Goal: Task Accomplishment & Management: Use online tool/utility

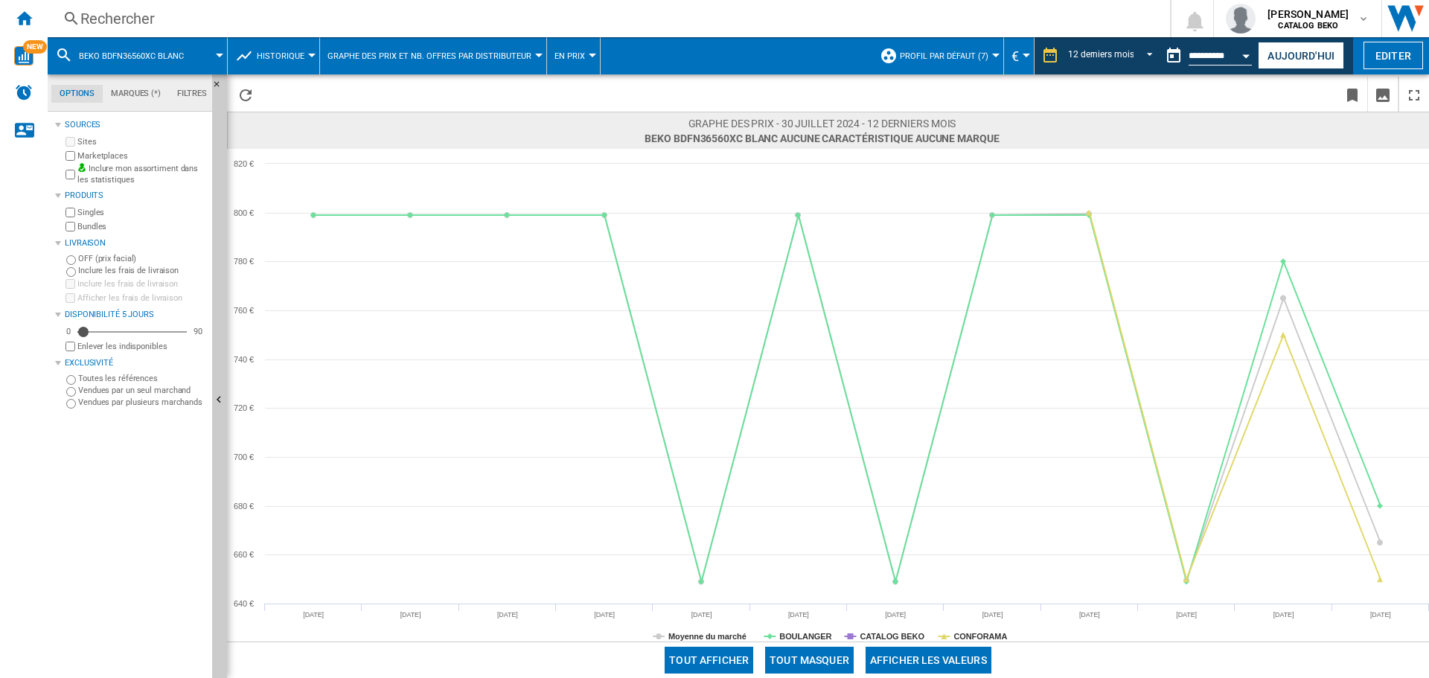
click at [197, 55] on button "BEKO BDFN36560XC BLANC" at bounding box center [139, 55] width 120 height 37
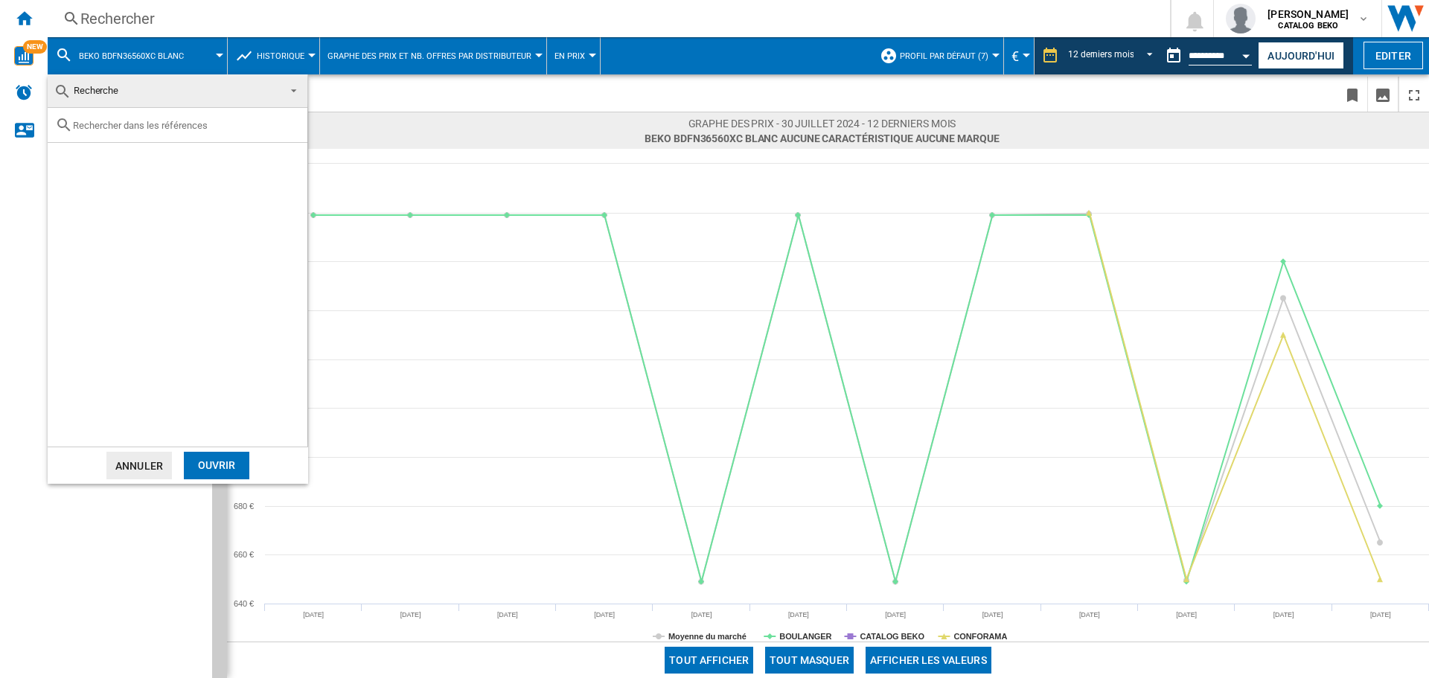
click at [165, 135] on div at bounding box center [178, 125] width 260 height 35
click at [176, 114] on div at bounding box center [178, 125] width 260 height 35
click at [197, 125] on input "text" at bounding box center [186, 125] width 227 height 11
click at [294, 85] on span at bounding box center [290, 89] width 18 height 21
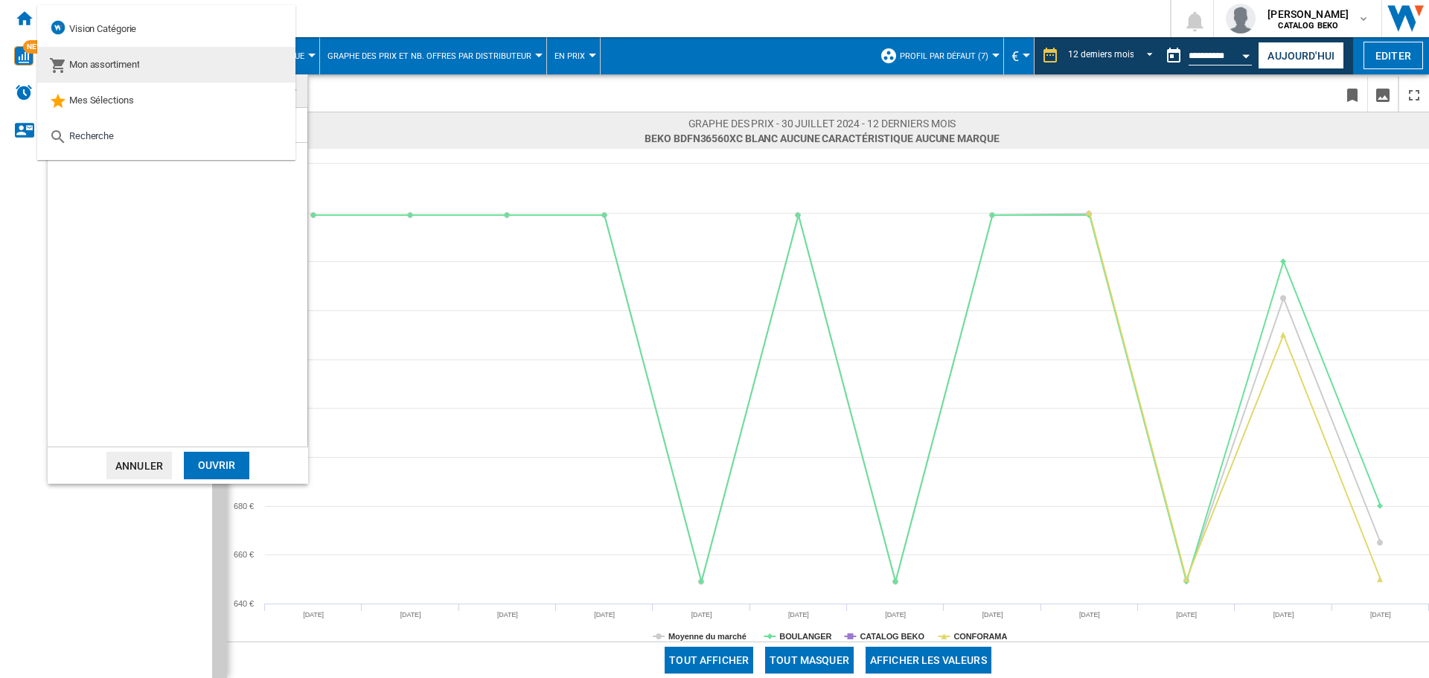
click at [255, 57] on md-option "Mon assortiment" at bounding box center [166, 65] width 258 height 36
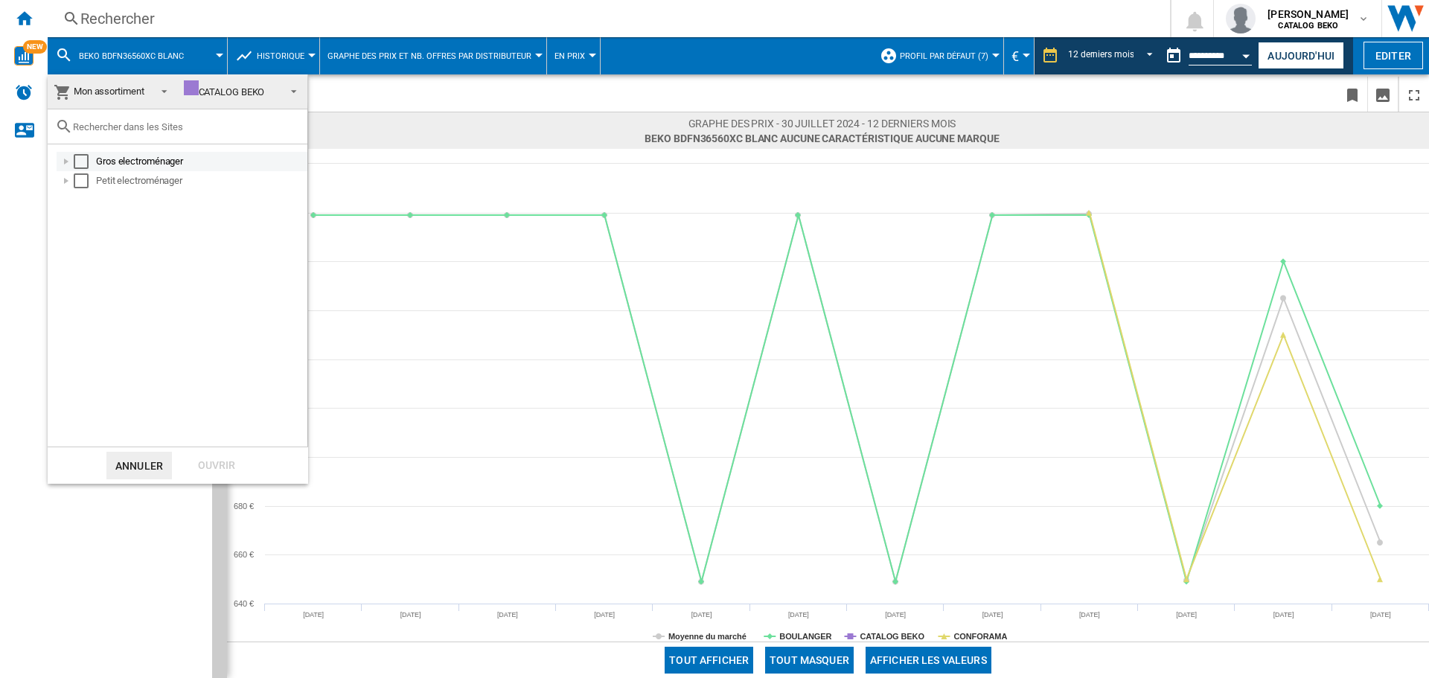
click at [66, 162] on div at bounding box center [66, 161] width 15 height 15
click at [80, 177] on div at bounding box center [82, 180] width 15 height 15
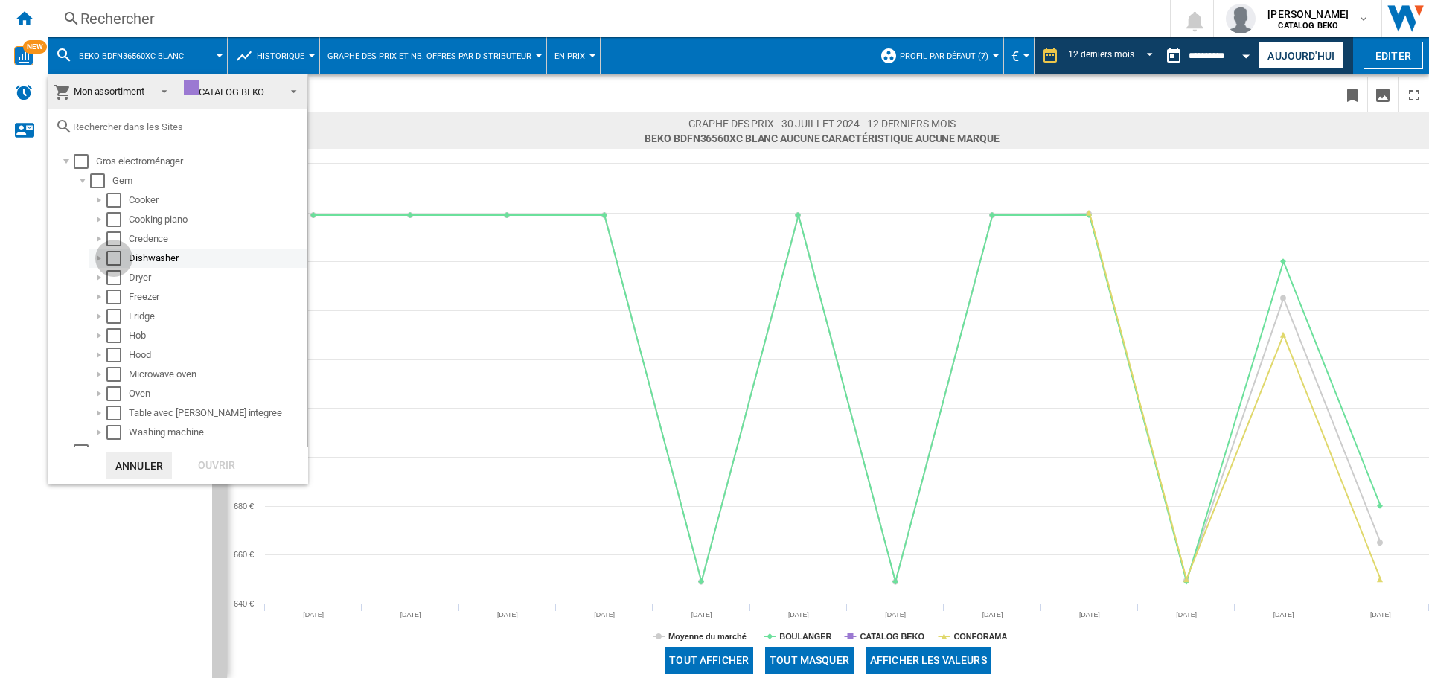
click at [112, 255] on div "Select" at bounding box center [113, 258] width 15 height 15
click at [156, 255] on div "Dishwasher" at bounding box center [217, 258] width 176 height 15
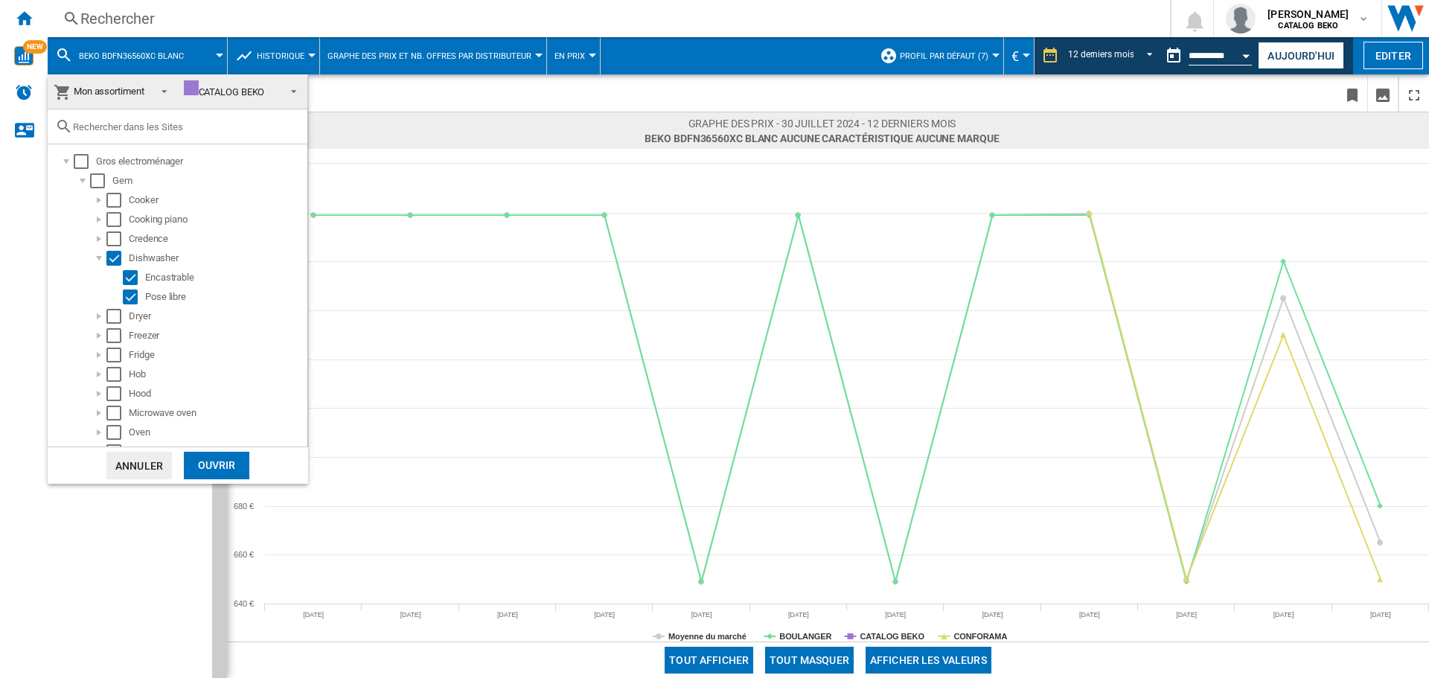
click at [216, 466] on div "Ouvrir" at bounding box center [217, 466] width 66 height 28
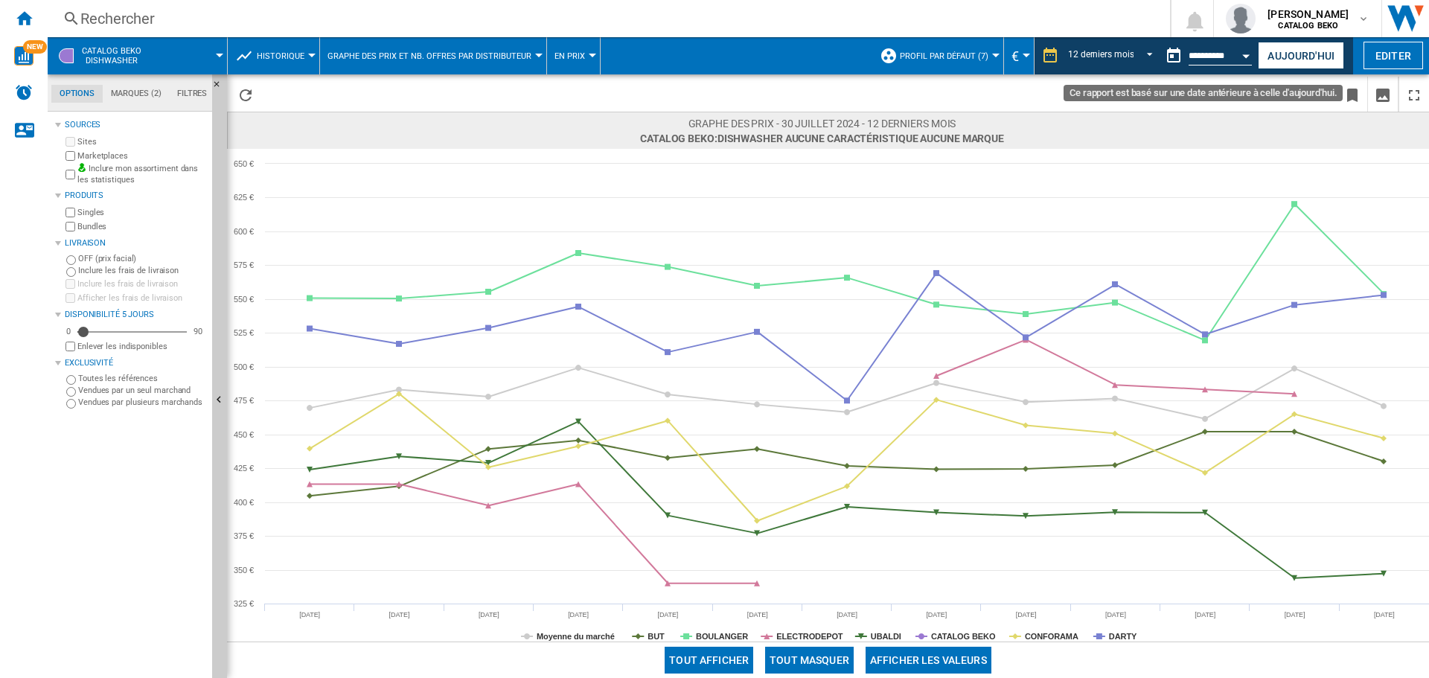
click at [712, 54] on div "Open calendar" at bounding box center [1246, 56] width 7 height 4
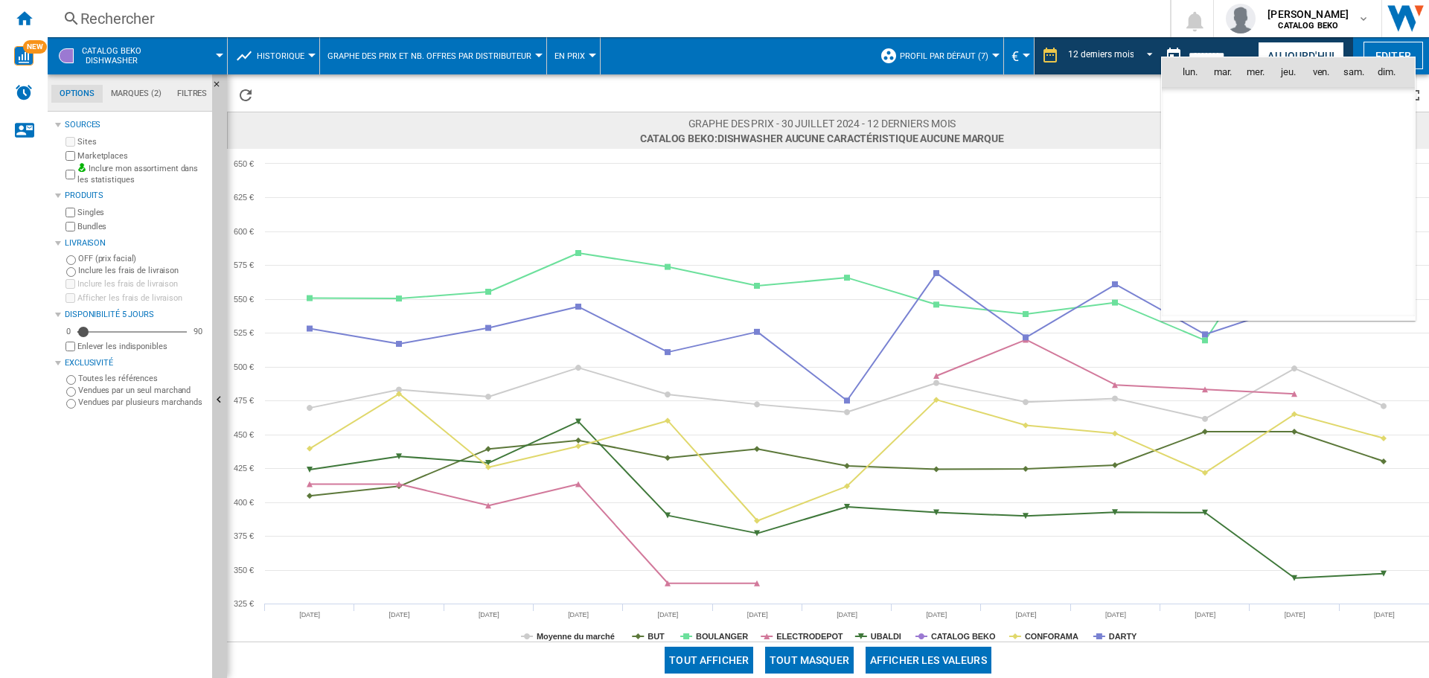
scroll to position [4143, 0]
click at [712, 298] on span "août 24" at bounding box center [1197, 301] width 35 height 12
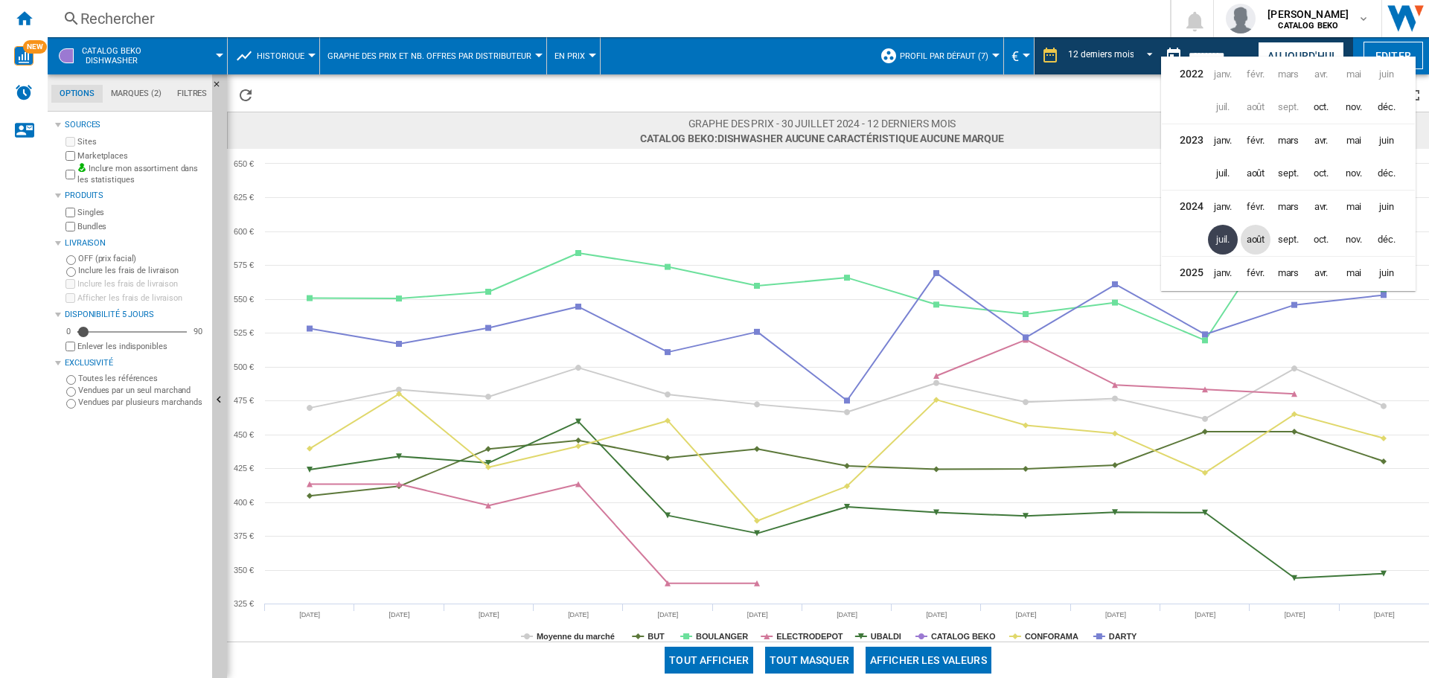
scroll to position [33, 0]
click at [712, 272] on span "oct." at bounding box center [1321, 273] width 31 height 31
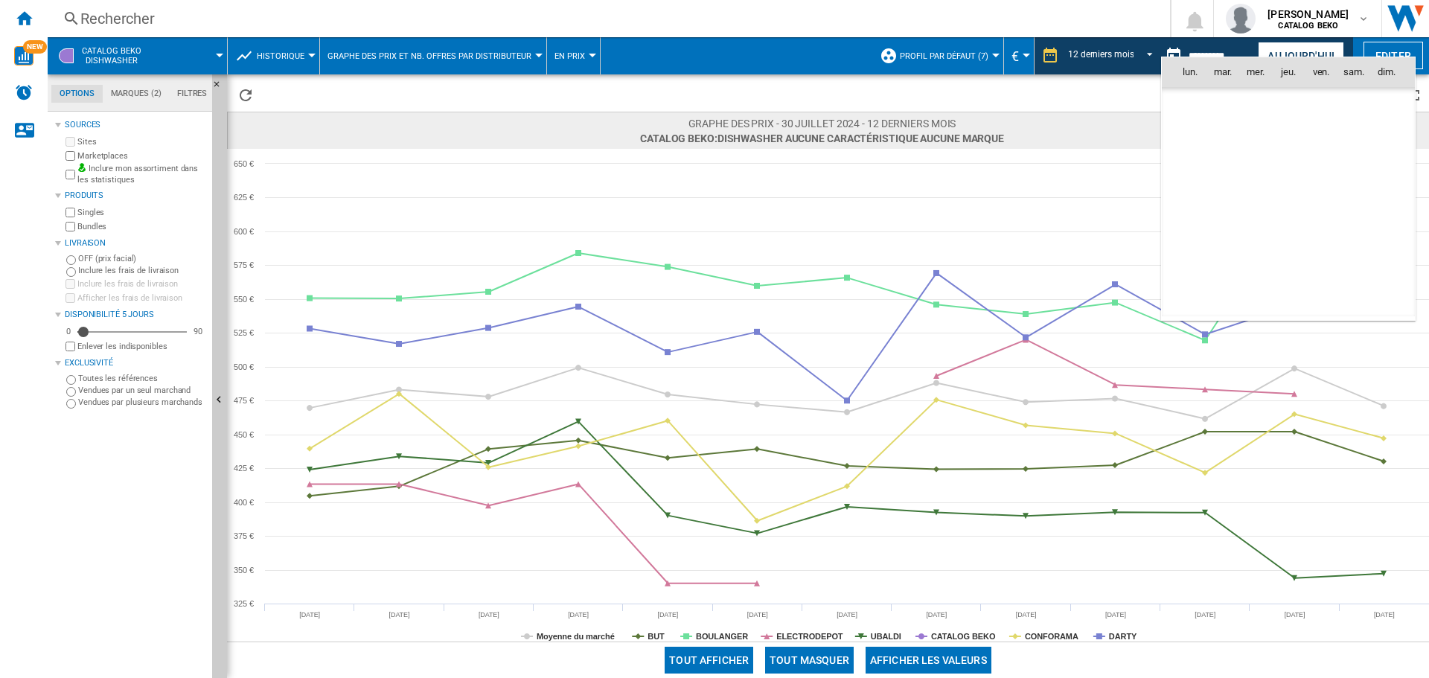
scroll to position [7102, 0]
drag, startPoint x: 1323, startPoint y: 135, endPoint x: 1321, endPoint y: 185, distance: 49.2
click at [712, 139] on span "3" at bounding box center [1321, 136] width 31 height 31
type input "**********"
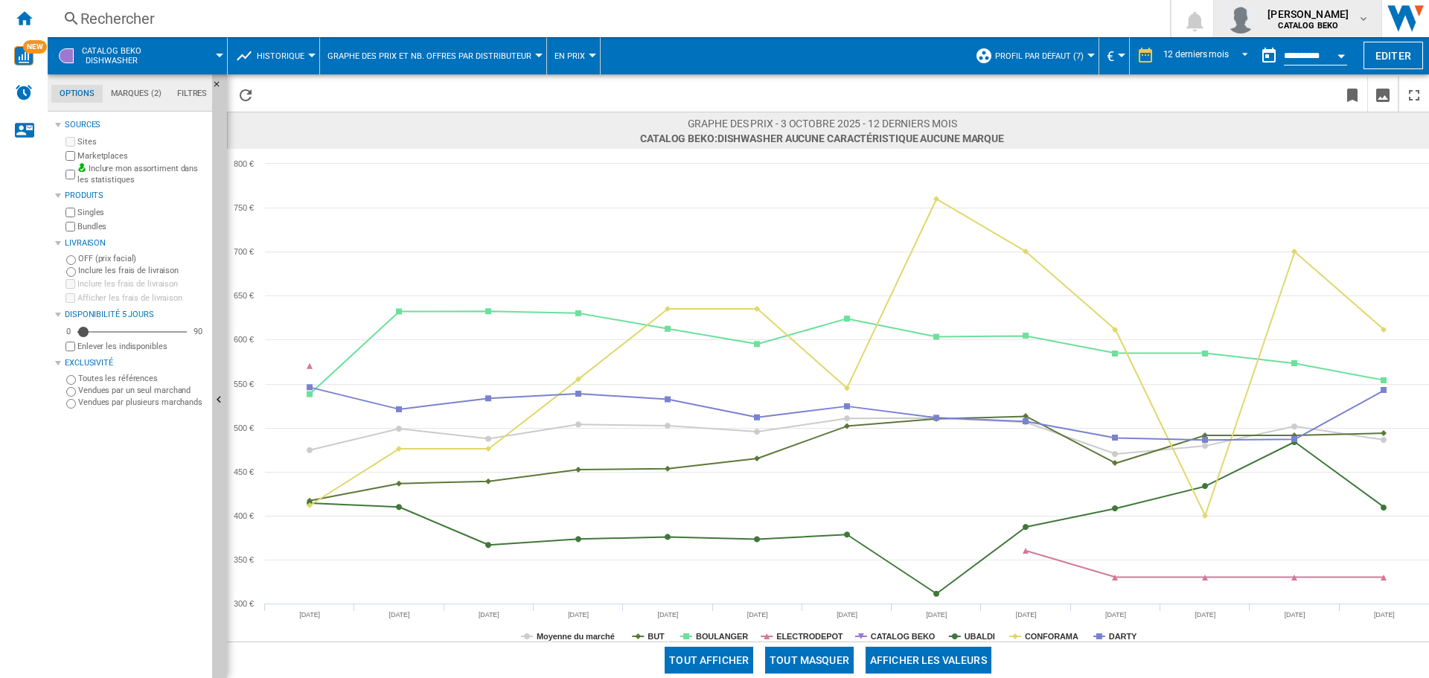
click at [712, 15] on md-icon "button" at bounding box center [1364, 19] width 12 height 12
click at [565, 48] on md-backdrop at bounding box center [714, 339] width 1429 height 678
click at [567, 57] on span "En prix" at bounding box center [570, 56] width 31 height 10
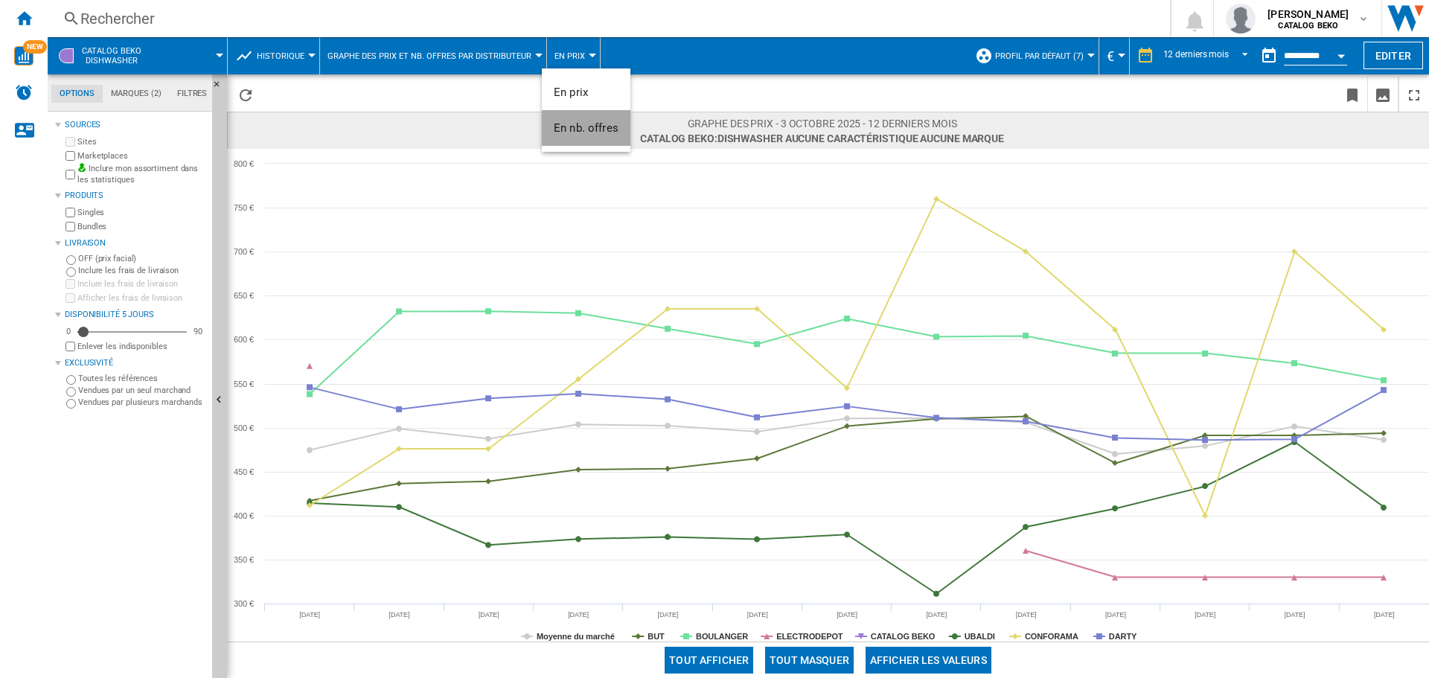
click at [584, 131] on span "En nb. offres" at bounding box center [586, 127] width 65 height 13
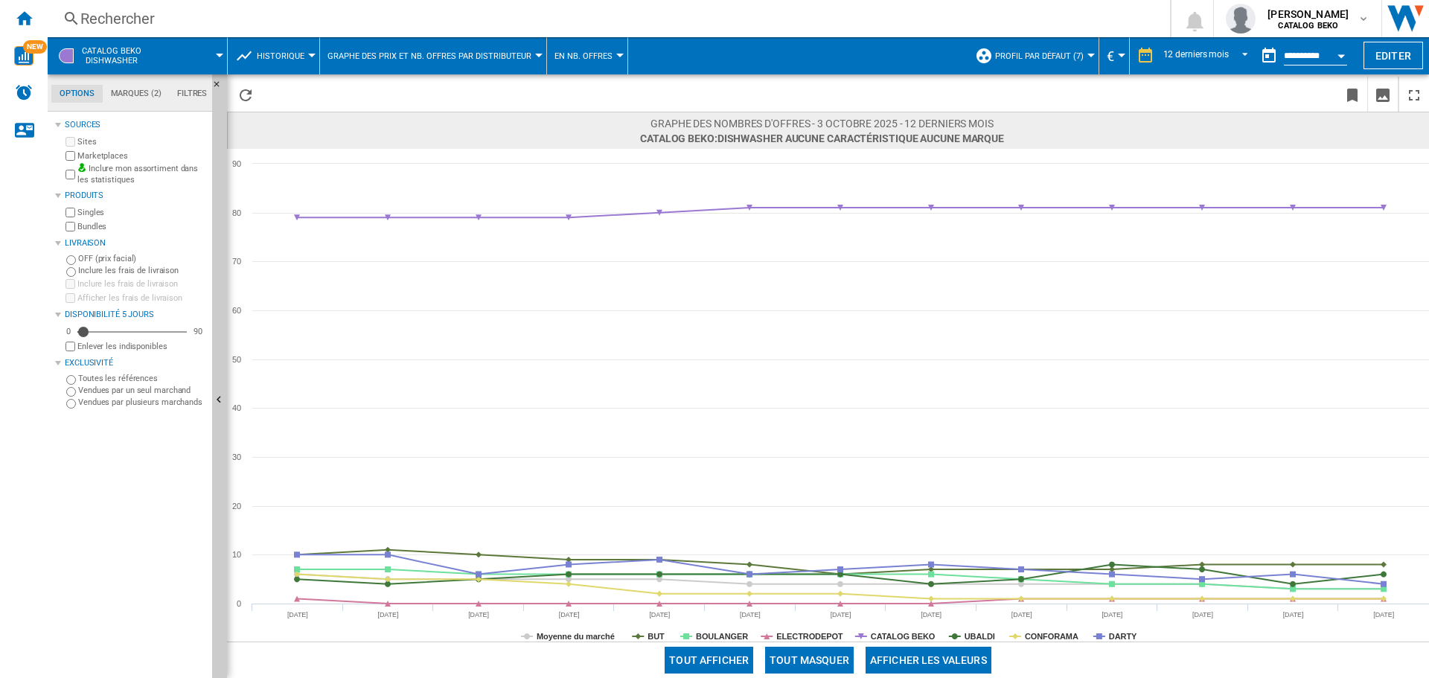
click at [595, 56] on span "En nb. offres" at bounding box center [584, 56] width 58 height 10
click at [593, 86] on button "En prix" at bounding box center [586, 92] width 89 height 36
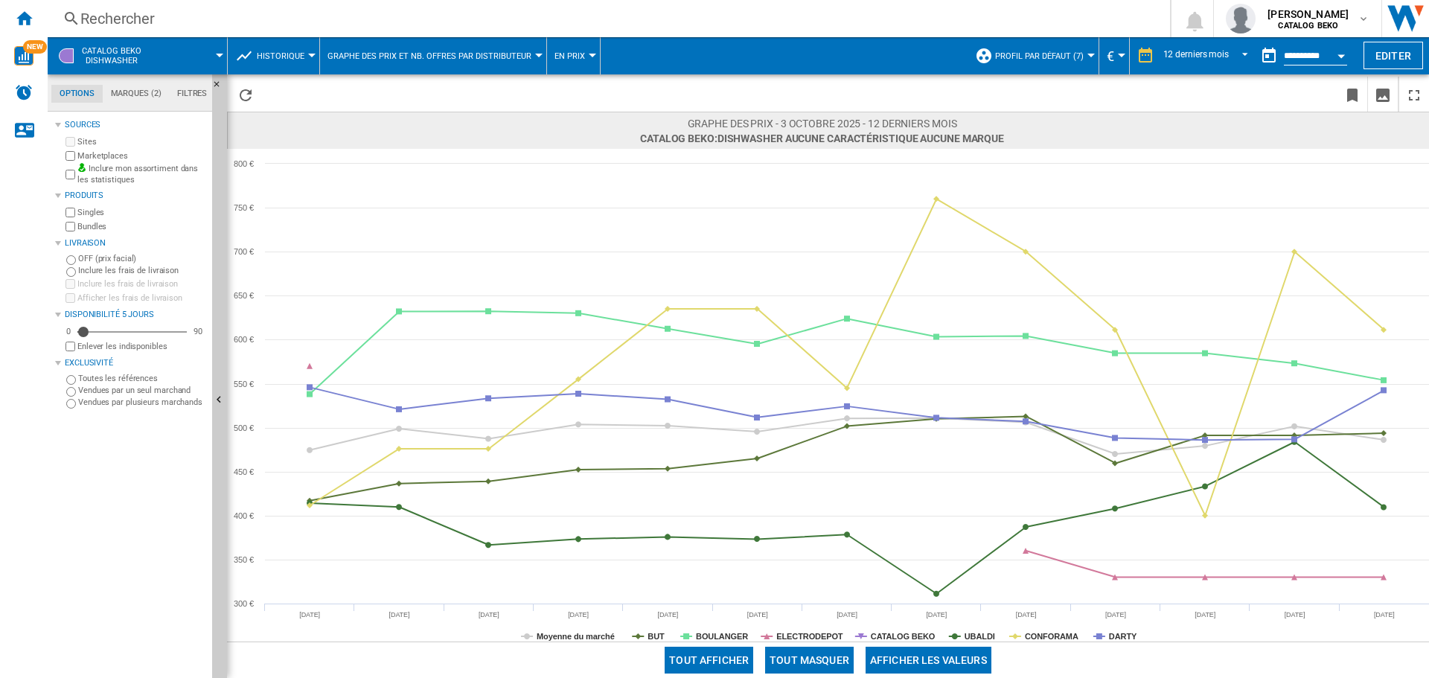
click at [201, 53] on span at bounding box center [190, 55] width 57 height 37
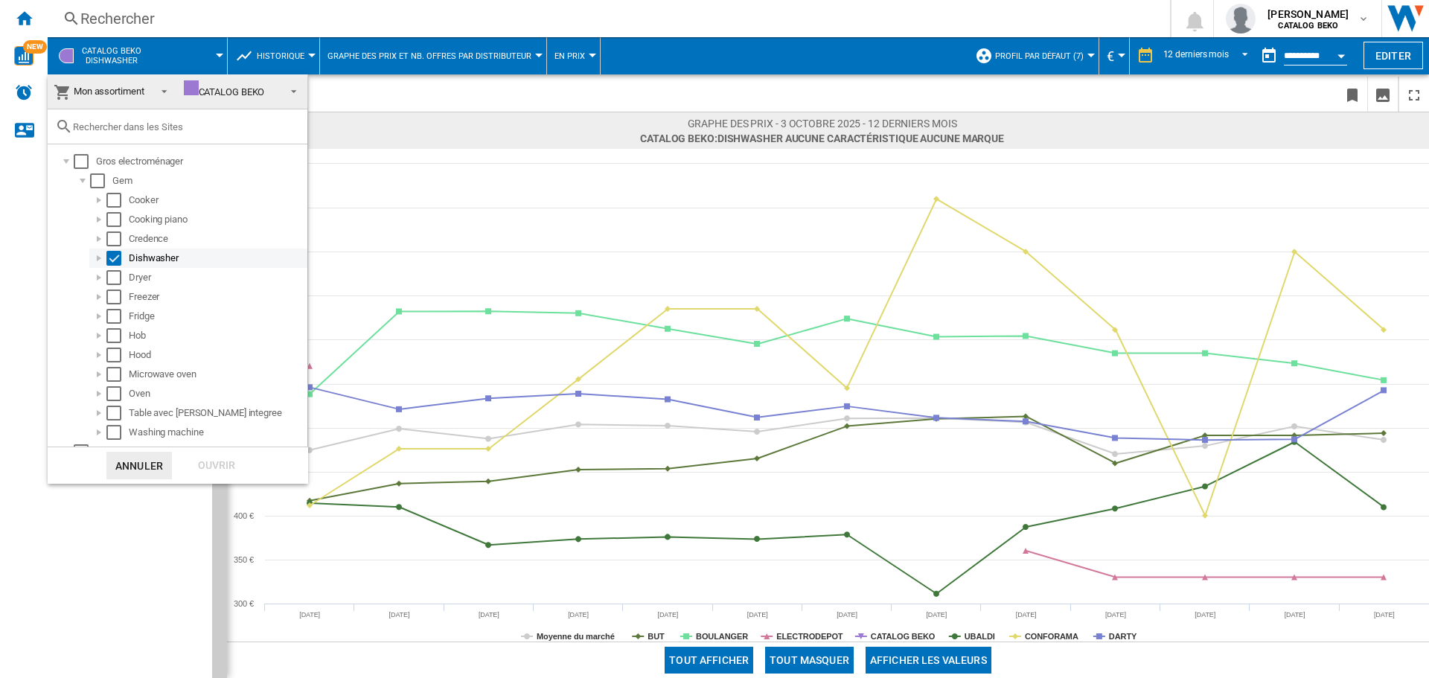
click at [100, 258] on div at bounding box center [99, 258] width 15 height 15
click at [151, 281] on div "Encastrable" at bounding box center [225, 277] width 160 height 15
click at [281, 88] on span at bounding box center [290, 90] width 18 height 21
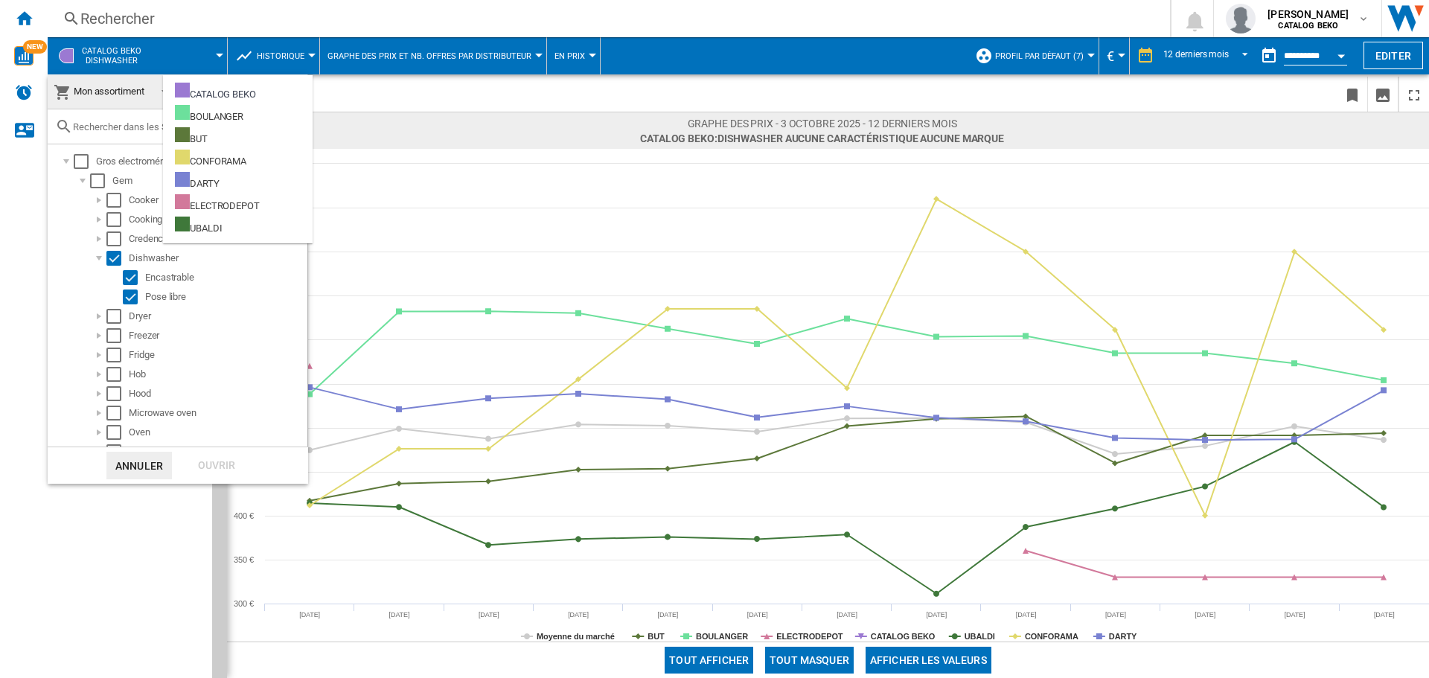
click at [121, 87] on span "Mon assortiment" at bounding box center [109, 91] width 71 height 11
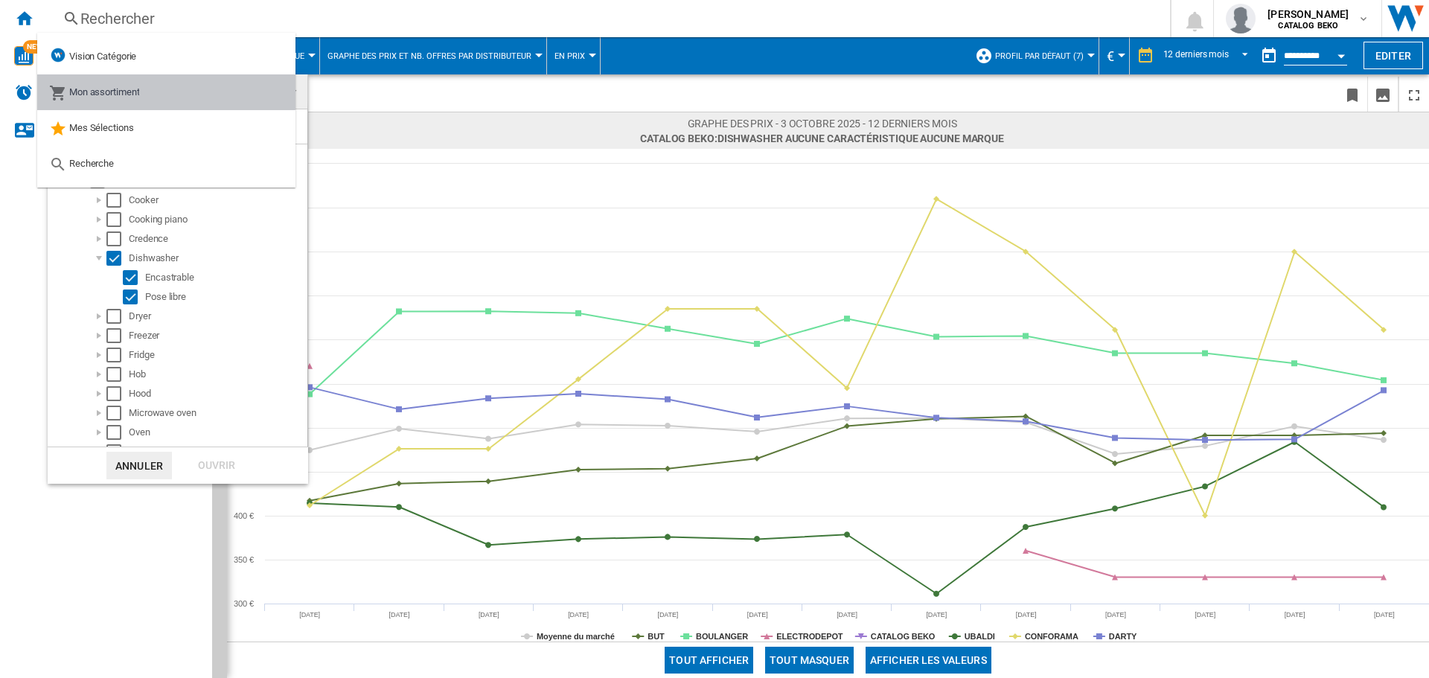
click at [121, 87] on span "Mon assortiment" at bounding box center [104, 91] width 71 height 11
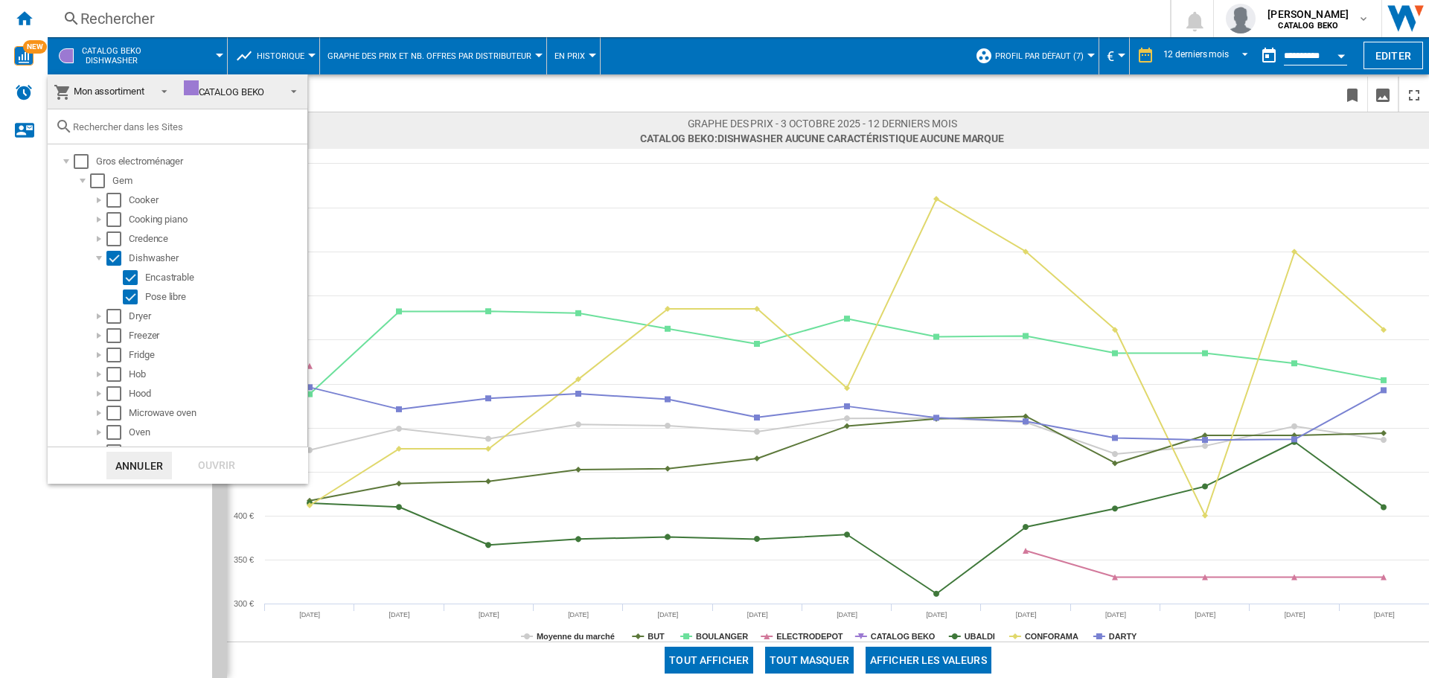
click at [128, 83] on span "Mon assortiment" at bounding box center [101, 91] width 95 height 21
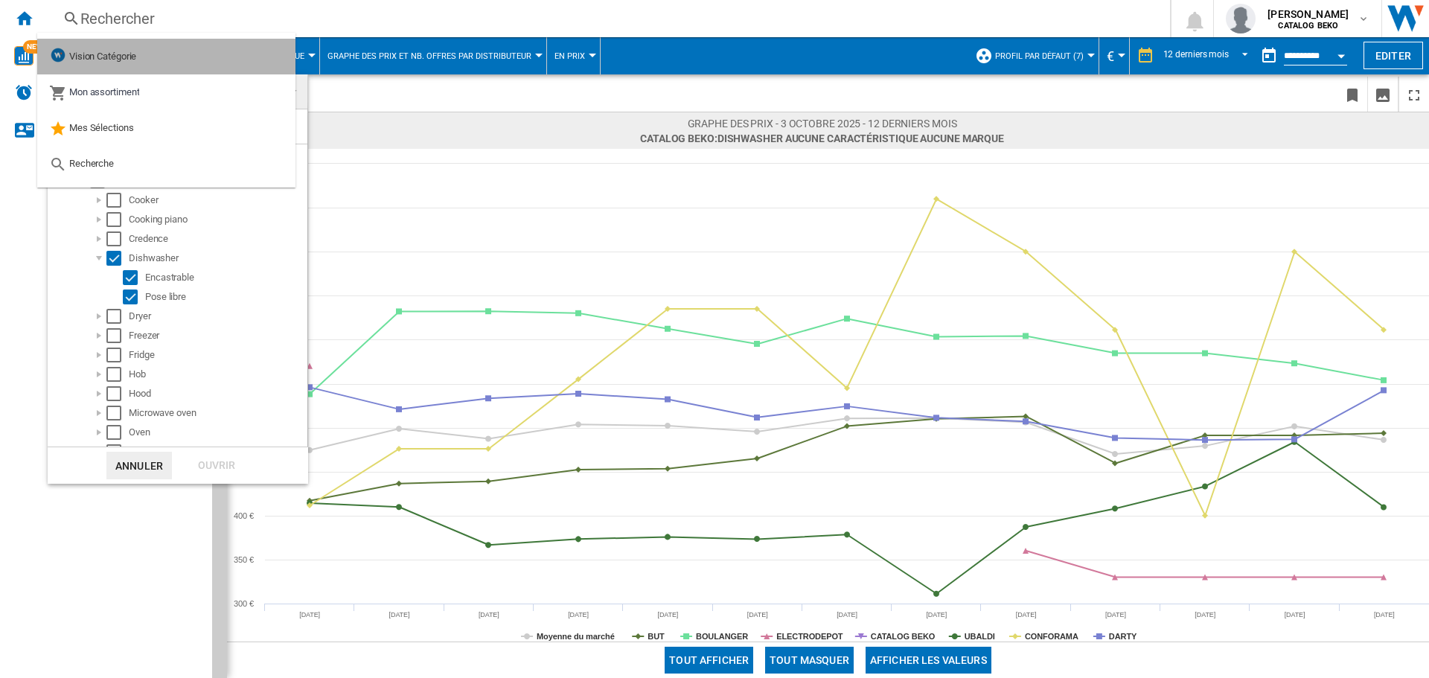
click at [127, 51] on span "Vision Catégorie" at bounding box center [102, 56] width 67 height 11
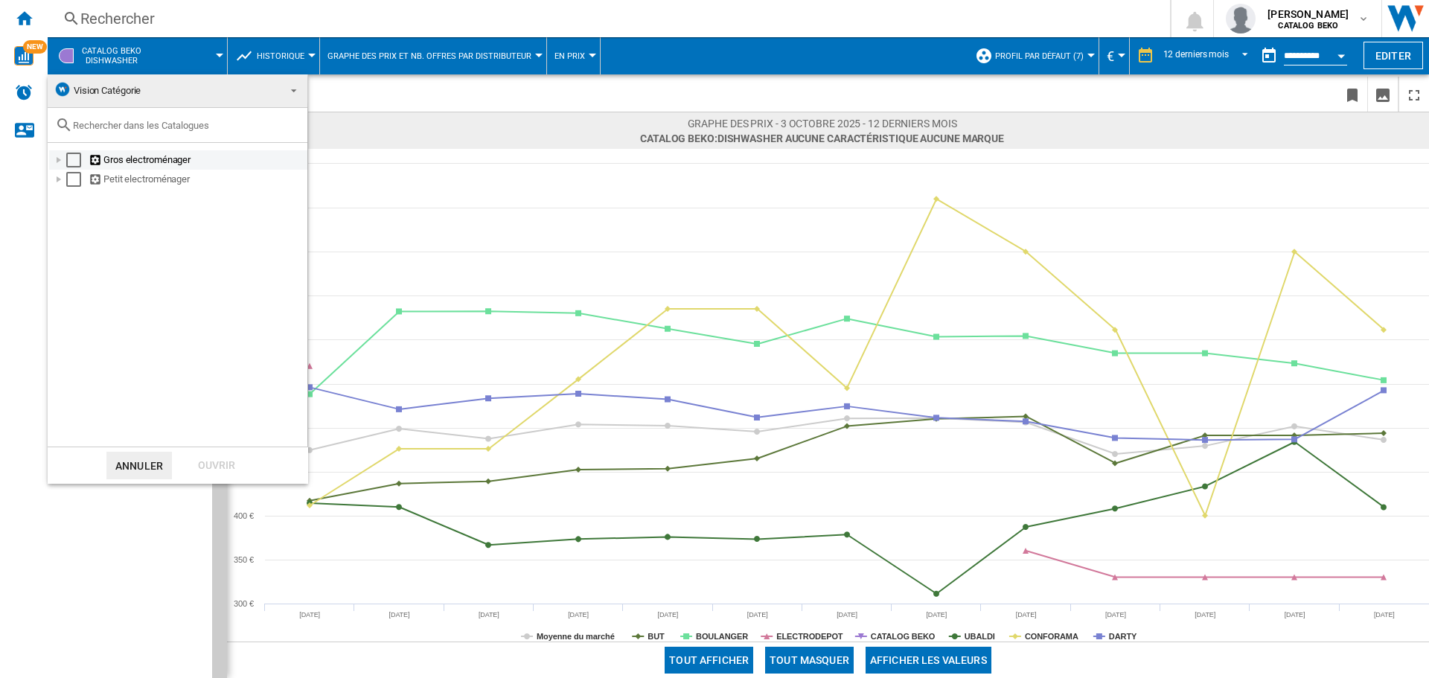
click at [58, 158] on div at bounding box center [58, 160] width 15 height 15
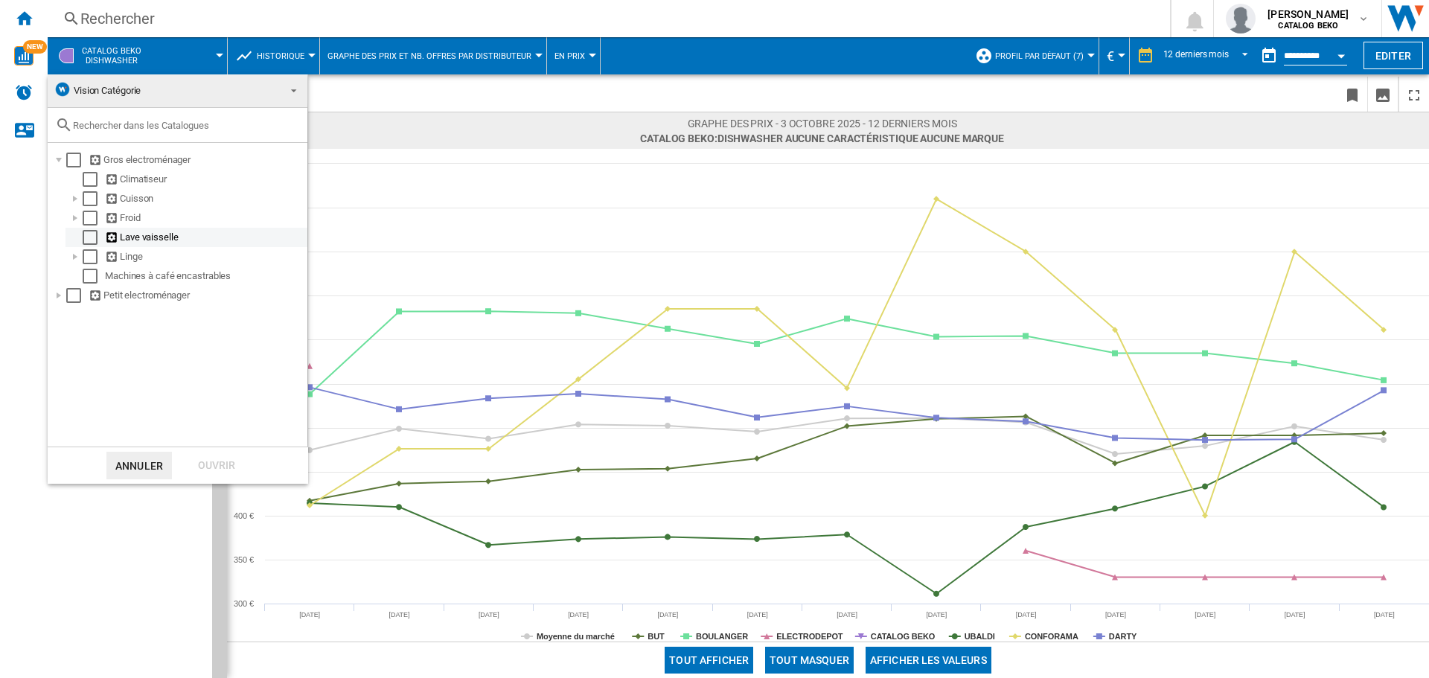
click at [71, 239] on div at bounding box center [75, 237] width 15 height 15
click at [147, 240] on div "Lave vaisselle" at bounding box center [205, 237] width 200 height 15
click at [115, 236] on ng-md-icon at bounding box center [112, 238] width 15 height 14
click at [88, 239] on div "Select" at bounding box center [90, 237] width 15 height 15
click at [230, 462] on div "Ouvrir" at bounding box center [217, 466] width 66 height 28
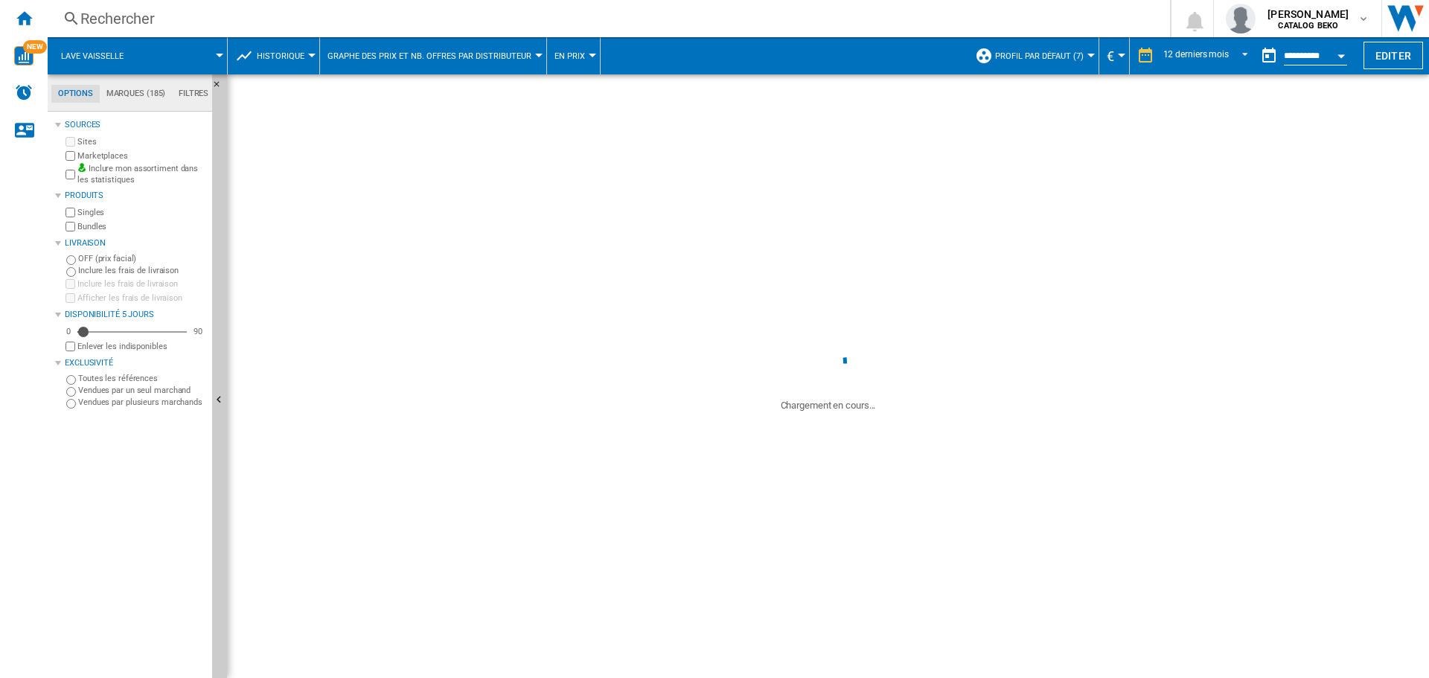
click at [509, 57] on span "Graphe des prix et nb. offres par distributeur" at bounding box center [430, 56] width 204 height 10
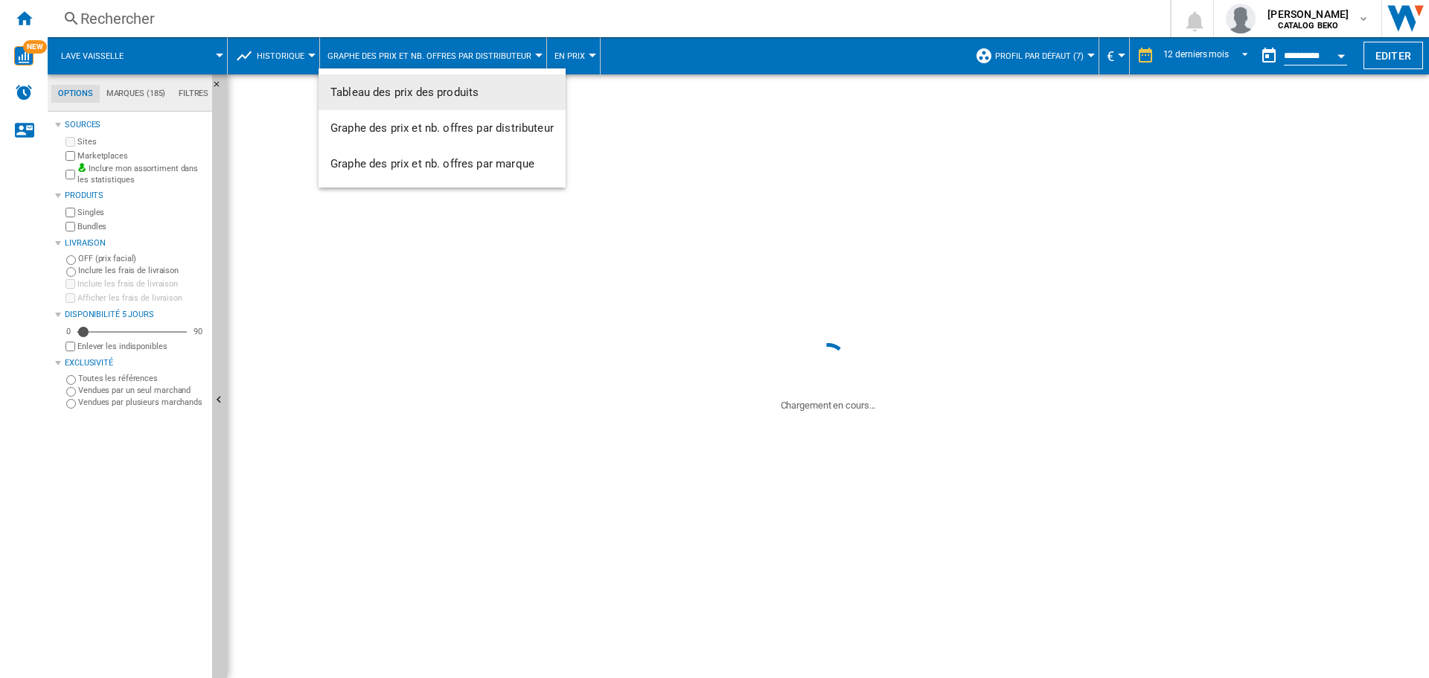
click at [509, 56] on md-backdrop at bounding box center [714, 339] width 1429 height 678
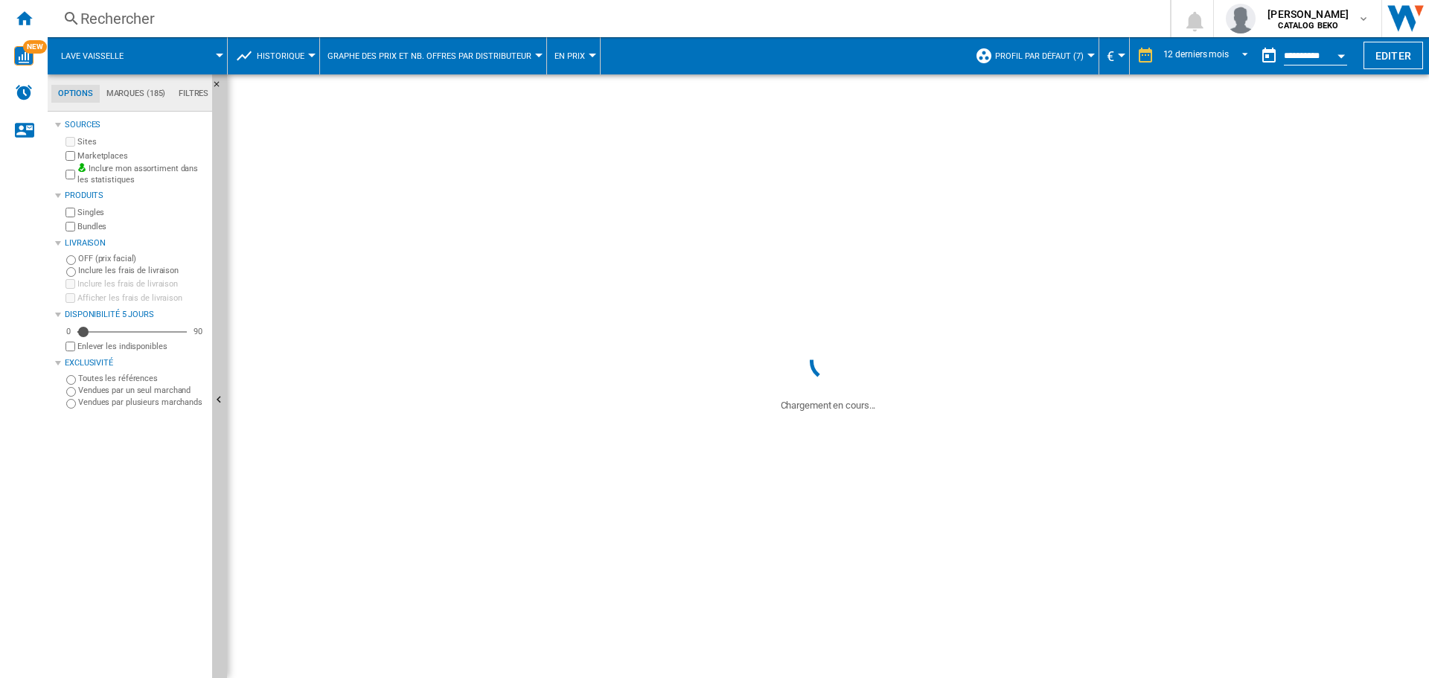
click at [307, 51] on button "Historique" at bounding box center [284, 55] width 55 height 37
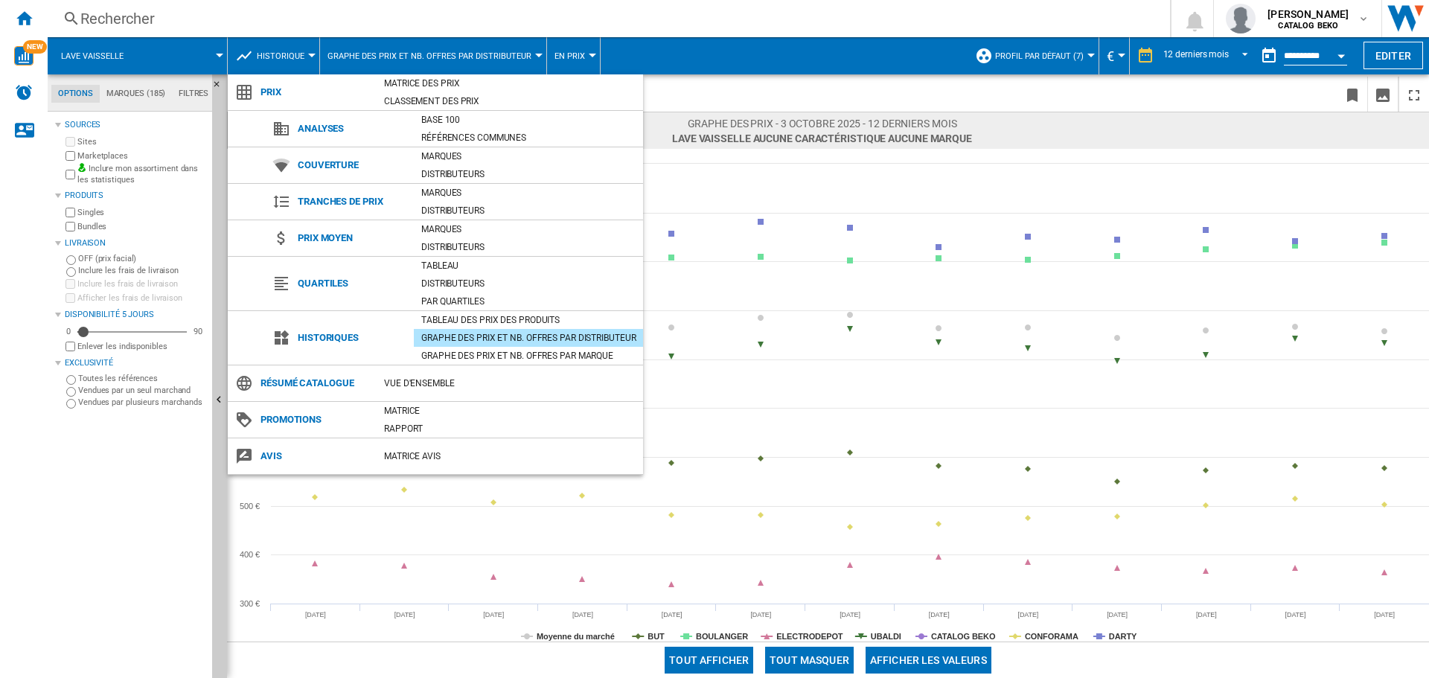
click at [709, 57] on md-backdrop at bounding box center [714, 339] width 1429 height 678
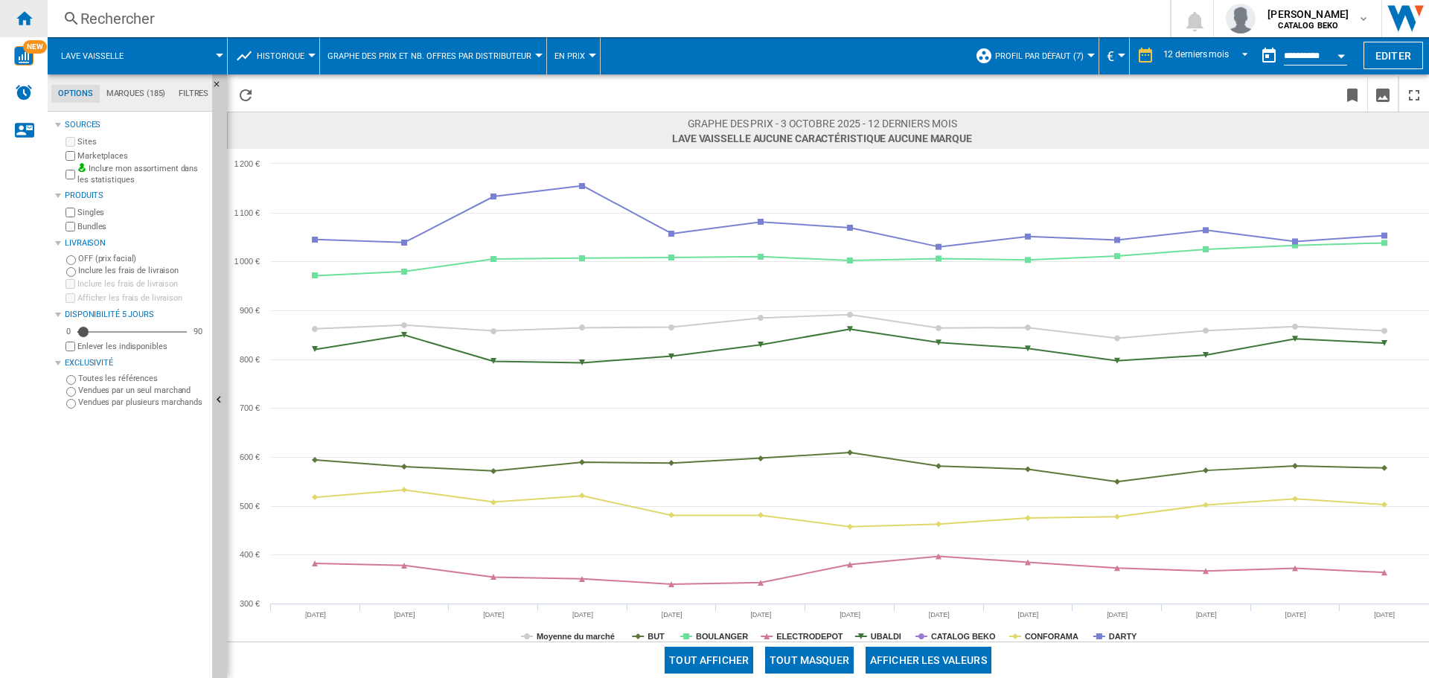
click at [30, 17] on ng-md-icon "Accueil" at bounding box center [24, 18] width 18 height 18
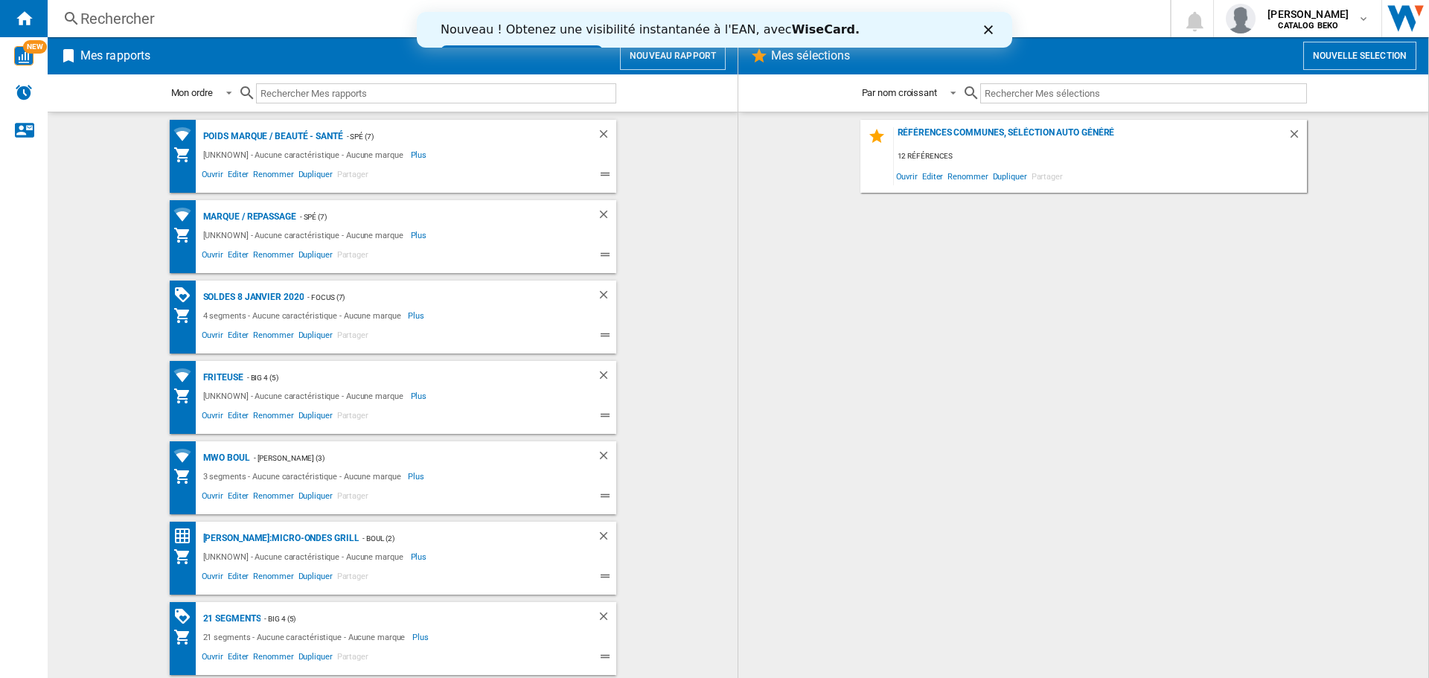
click at [712, 29] on icon "Close" at bounding box center [988, 29] width 9 height 9
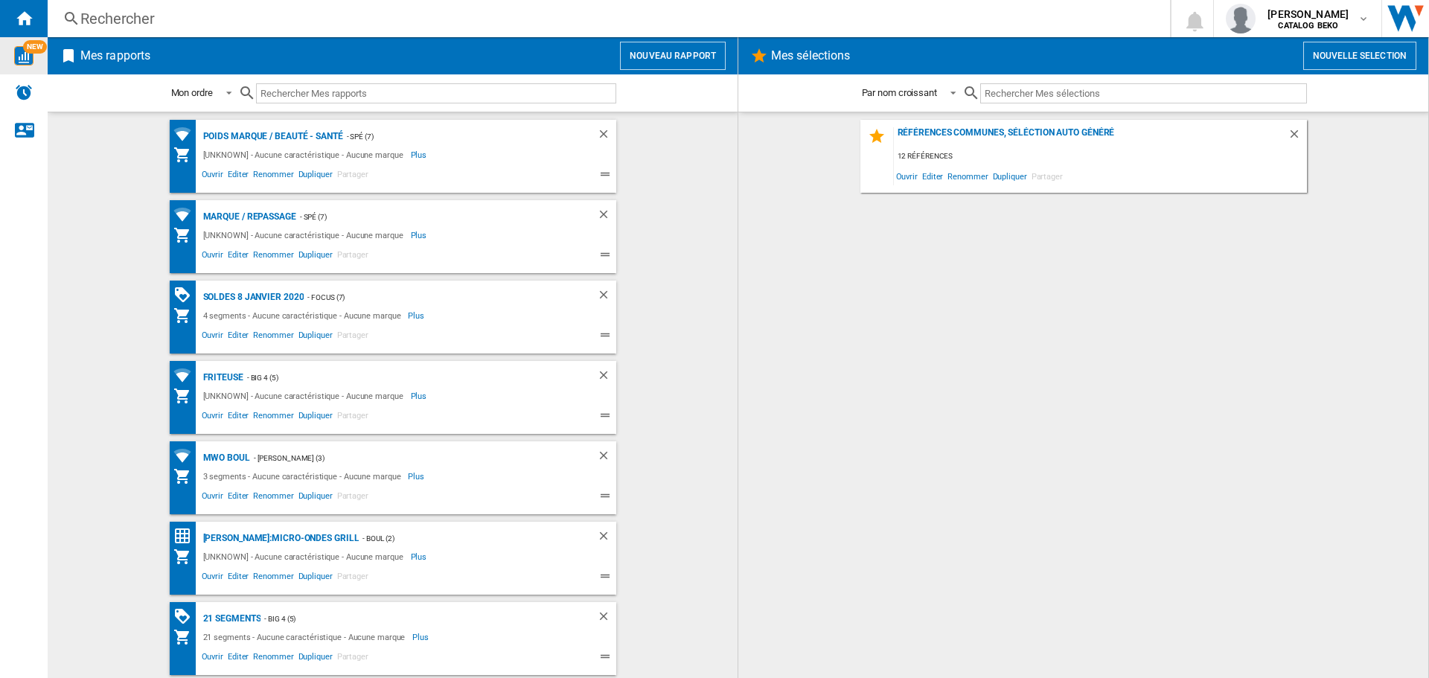
click at [23, 54] on img "WiseCard" at bounding box center [23, 55] width 19 height 19
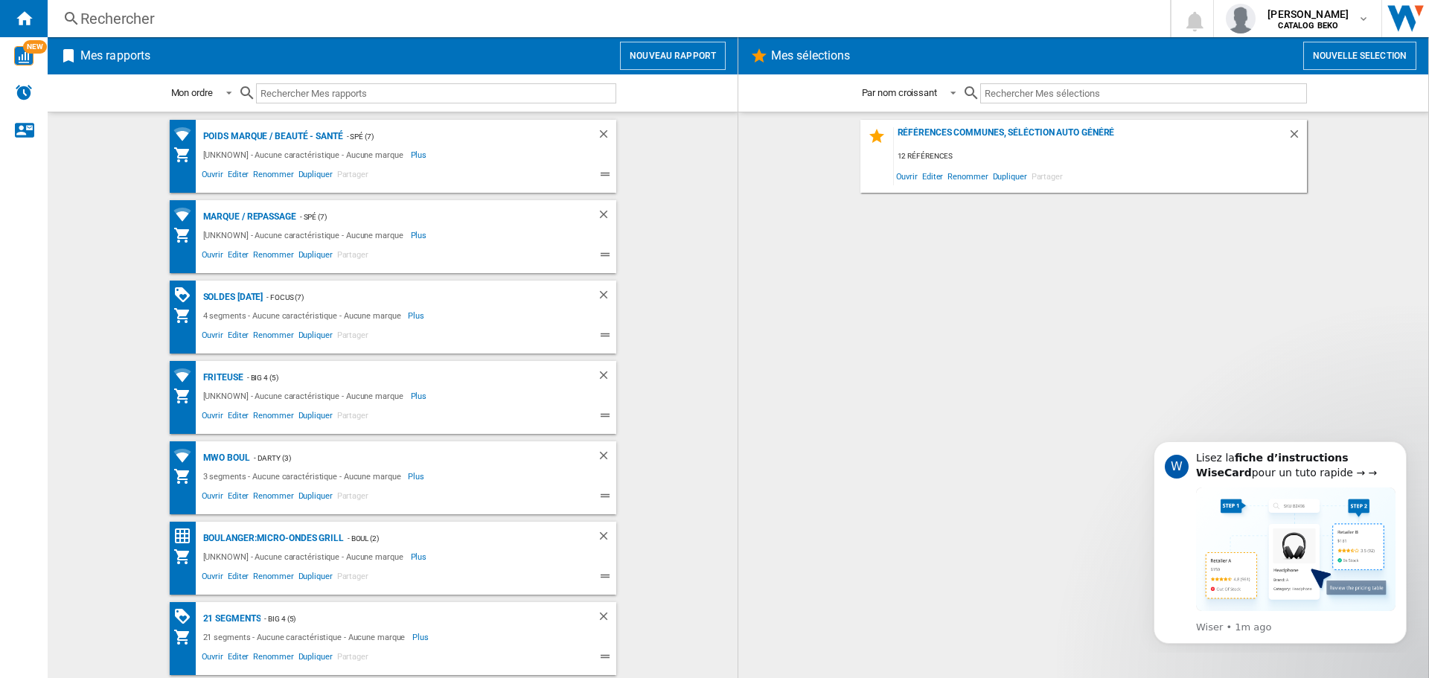
click at [115, 10] on div "Rechercher" at bounding box center [605, 18] width 1051 height 21
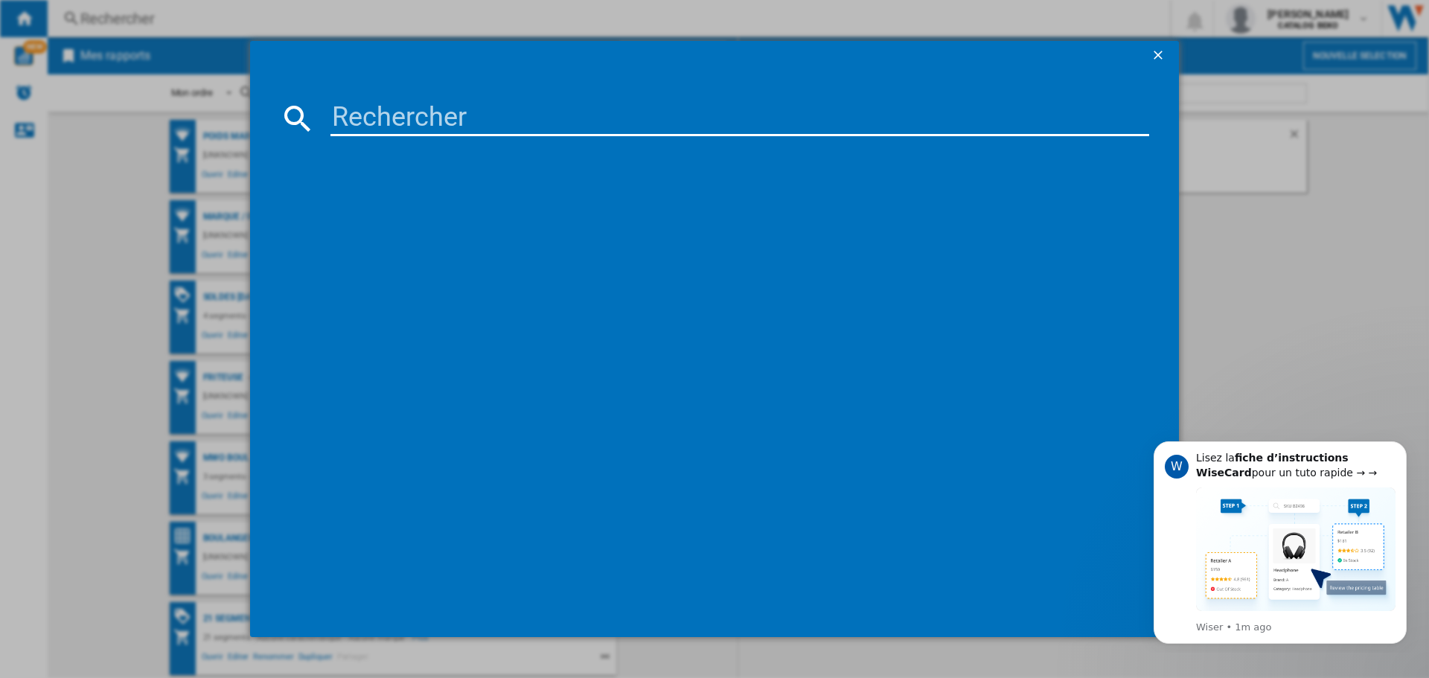
click at [1155, 50] on ng-md-icon "getI18NText('BUTTONS.CLOSE_DIALOG')" at bounding box center [1160, 57] width 18 height 18
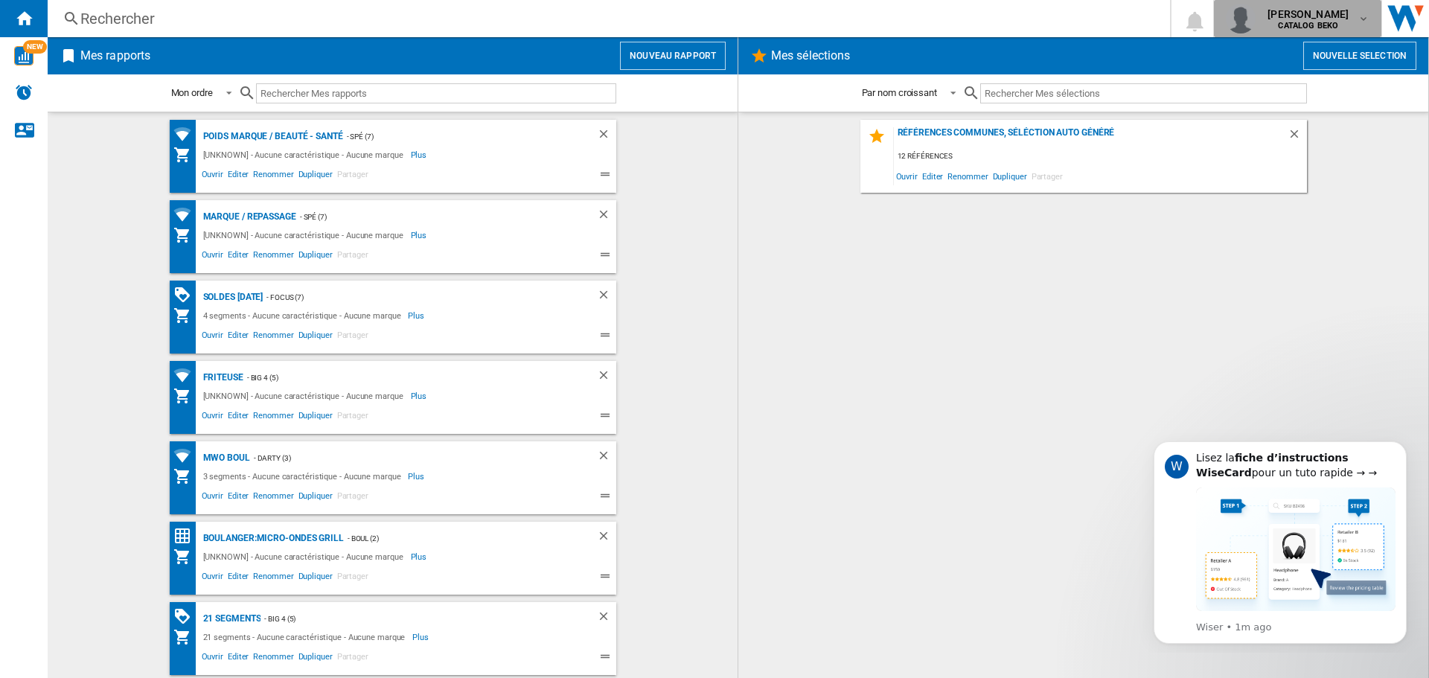
click at [1315, 15] on span "[PERSON_NAME]" at bounding box center [1308, 14] width 81 height 15
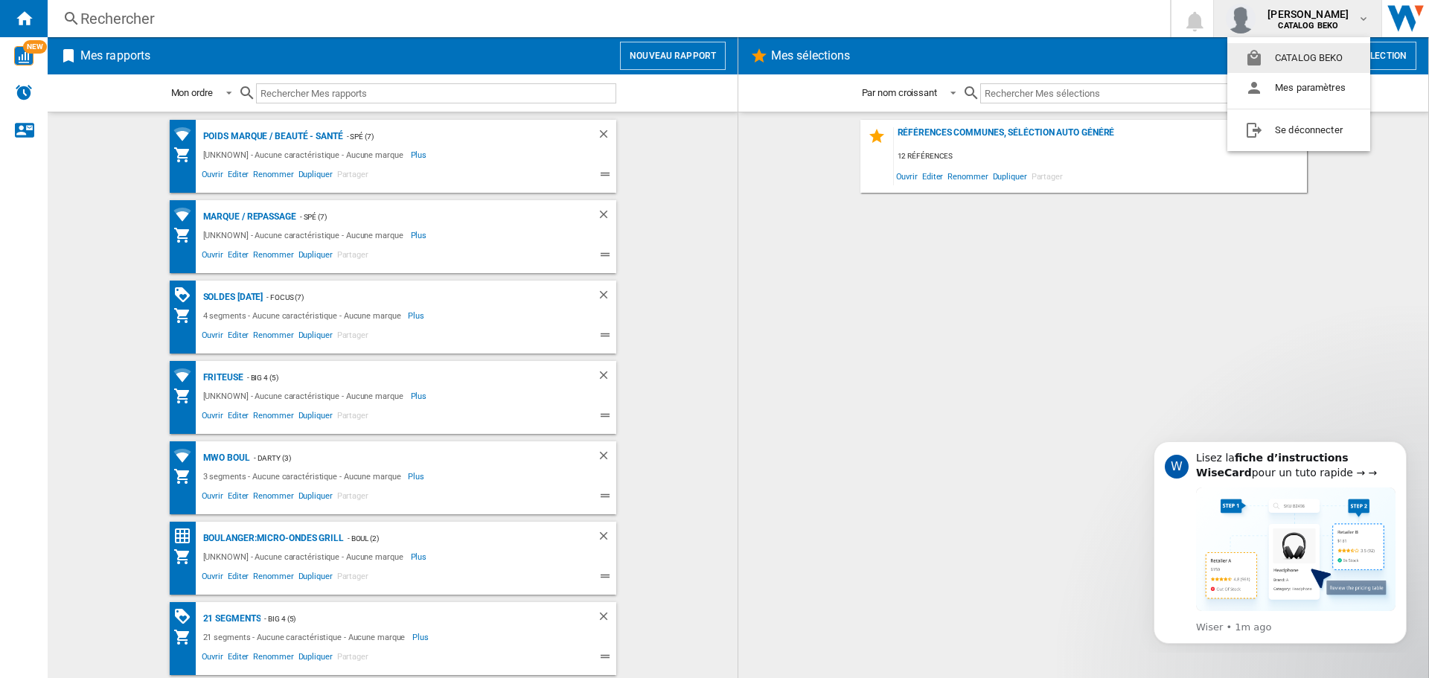
click at [1312, 53] on button "CATALOG BEKO" at bounding box center [1299, 58] width 143 height 30
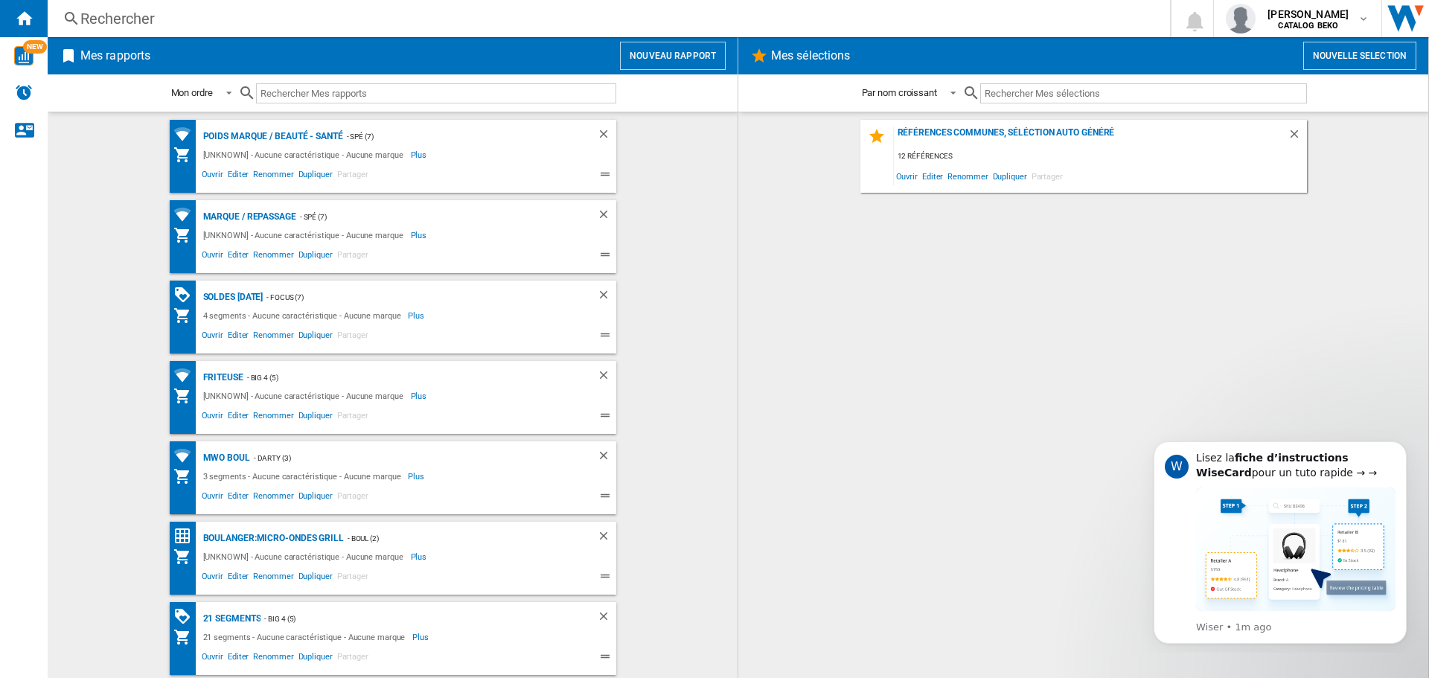
click at [409, 92] on input "text" at bounding box center [436, 93] width 360 height 20
click at [689, 54] on button "Nouveau rapport" at bounding box center [673, 56] width 106 height 28
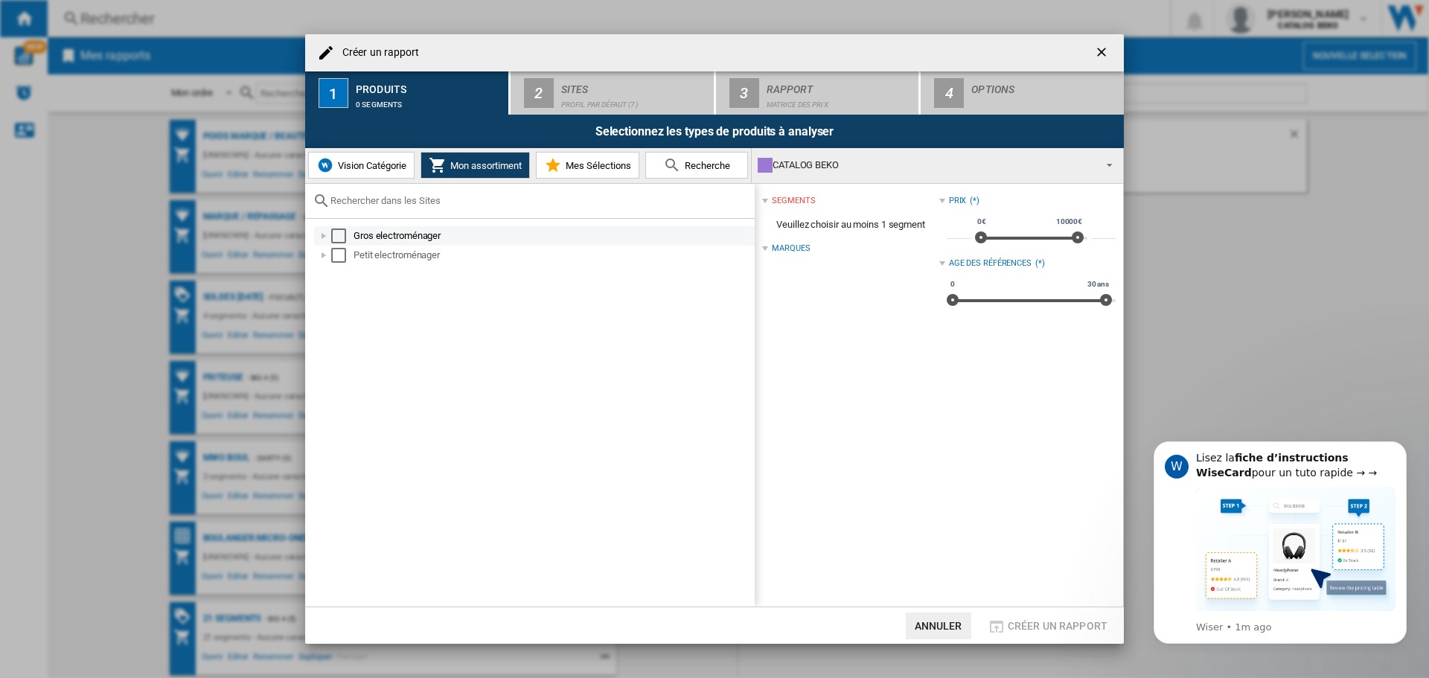
click at [328, 236] on div at bounding box center [323, 236] width 15 height 15
click at [340, 260] on div at bounding box center [340, 255] width 15 height 15
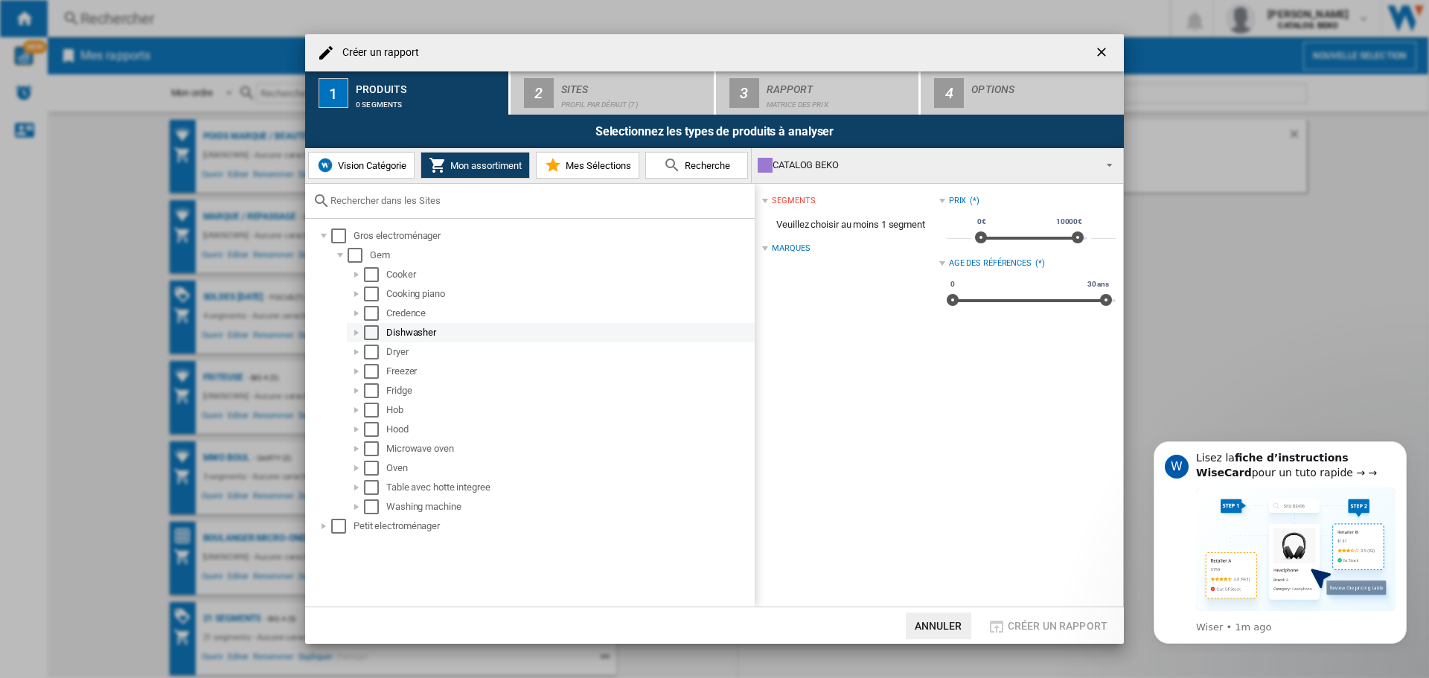
click at [354, 328] on div at bounding box center [356, 332] width 15 height 15
click at [374, 334] on div "Select" at bounding box center [371, 332] width 15 height 15
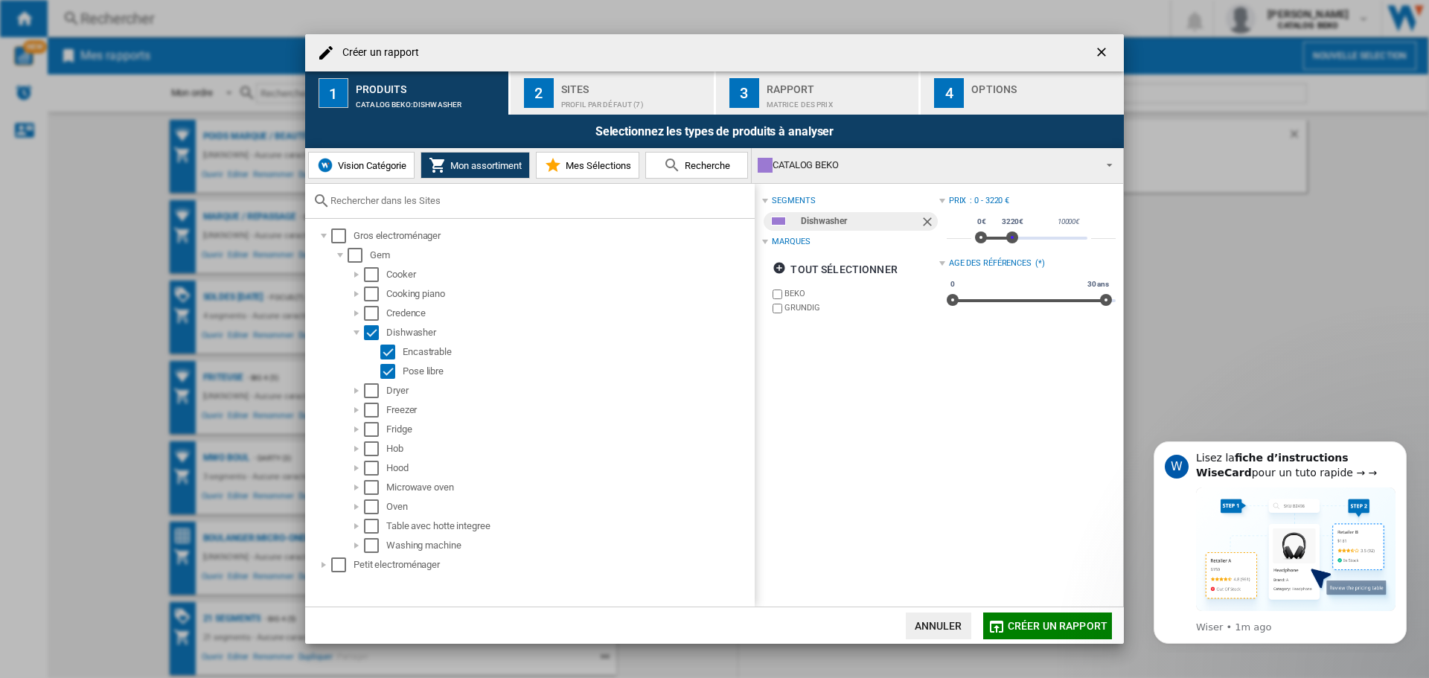
type input "****"
drag, startPoint x: 1073, startPoint y: 240, endPoint x: 1006, endPoint y: 231, distance: 67.7
click at [1006, 232] on span at bounding box center [1011, 238] width 12 height 12
drag, startPoint x: 991, startPoint y: 197, endPoint x: 995, endPoint y: 206, distance: 9.7
click at [989, 198] on div ": 0 - 3060 €" at bounding box center [1043, 201] width 146 height 12
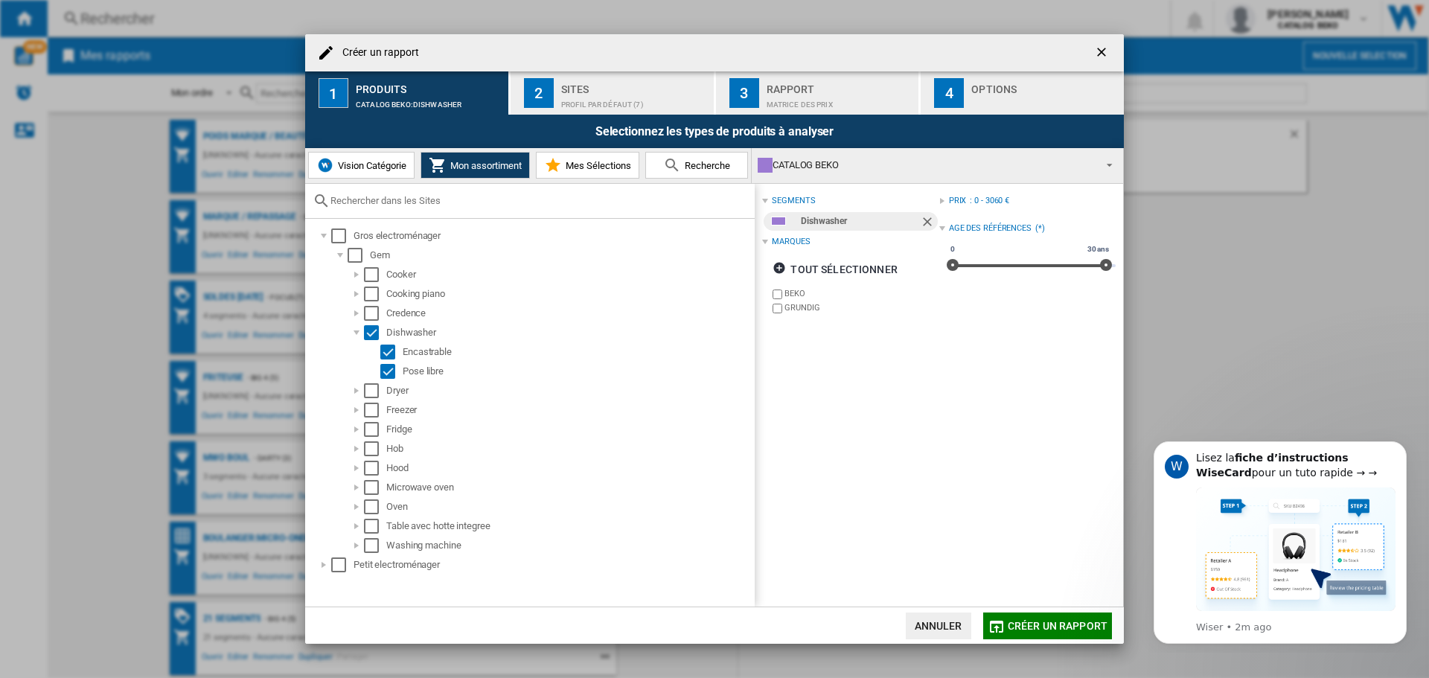
click at [995, 197] on div ": 0 - 3060 €" at bounding box center [1043, 201] width 146 height 12
click at [1100, 233] on input "****" at bounding box center [1103, 231] width 25 height 15
type input "*"
type input "***"
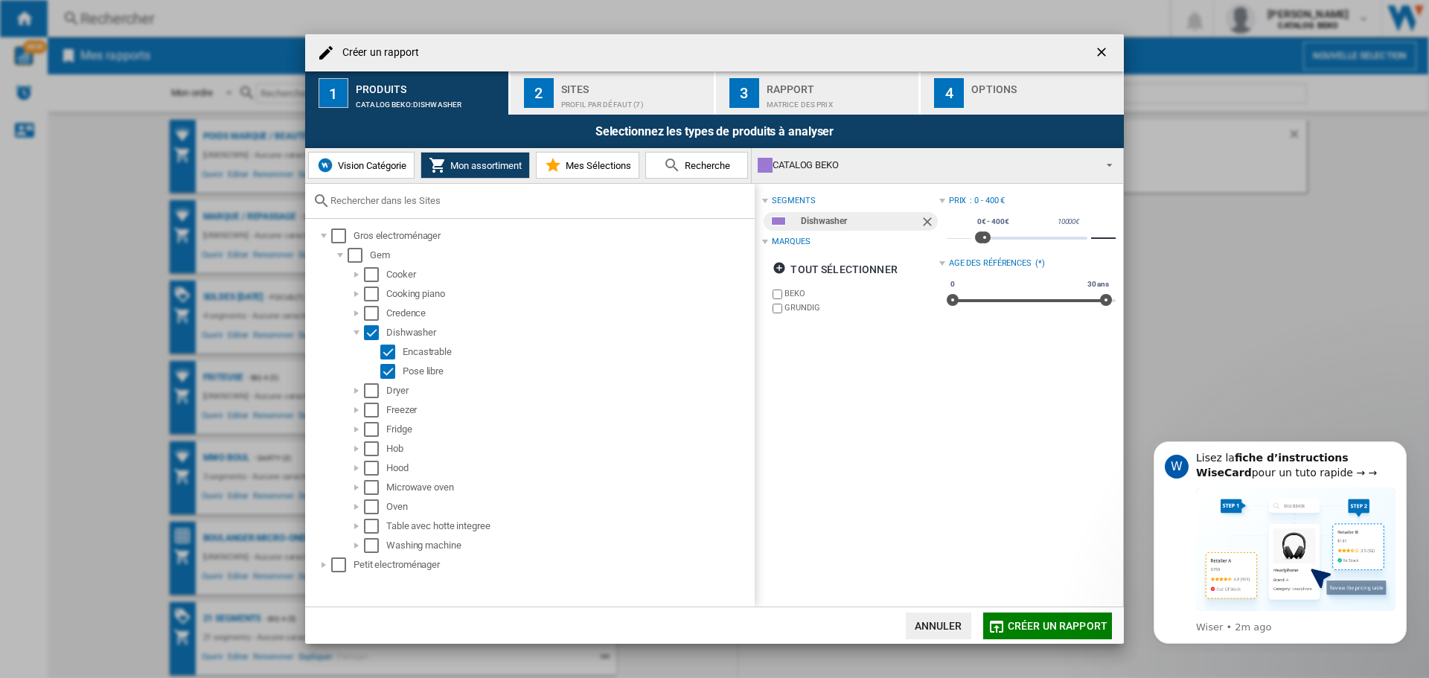
click at [1085, 262] on div "(*)" at bounding box center [1076, 264] width 80 height 12
click at [1036, 262] on div "(*)" at bounding box center [1076, 264] width 80 height 12
click at [1101, 228] on input "***" at bounding box center [1103, 231] width 25 height 15
click at [1100, 229] on input "***" at bounding box center [1103, 231] width 25 height 15
click at [604, 94] on div "Profil par défaut (7)" at bounding box center [634, 101] width 147 height 16
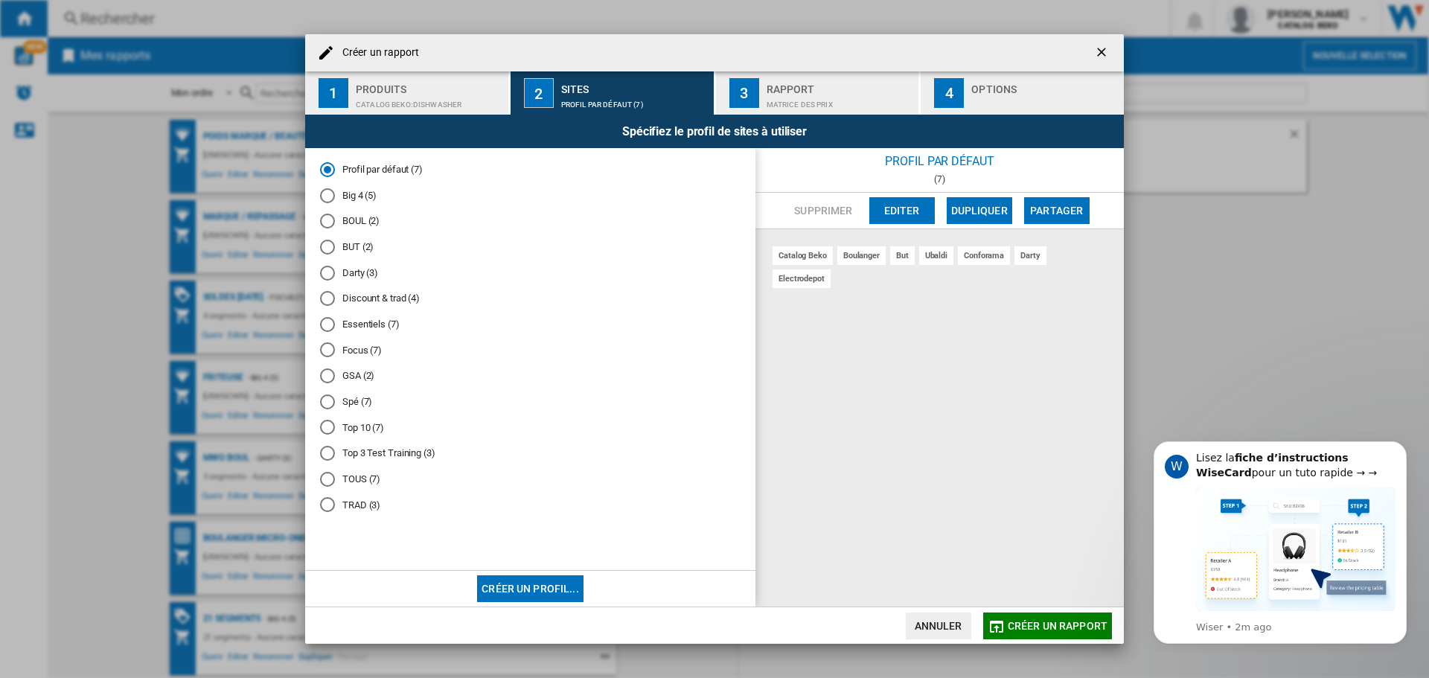
click at [456, 96] on div "CATALOG BEKO:Dishwasher" at bounding box center [429, 101] width 147 height 16
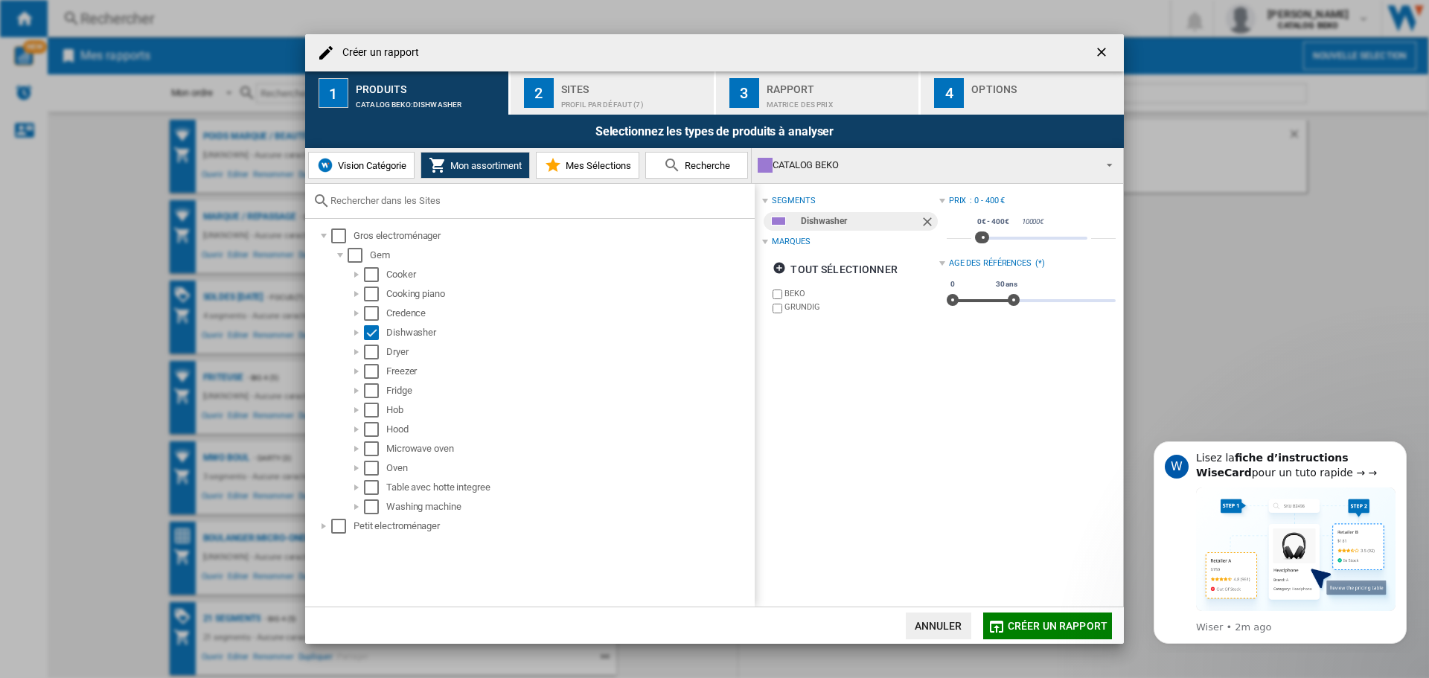
click at [588, 93] on div "Profil par défaut (7)" at bounding box center [634, 101] width 147 height 16
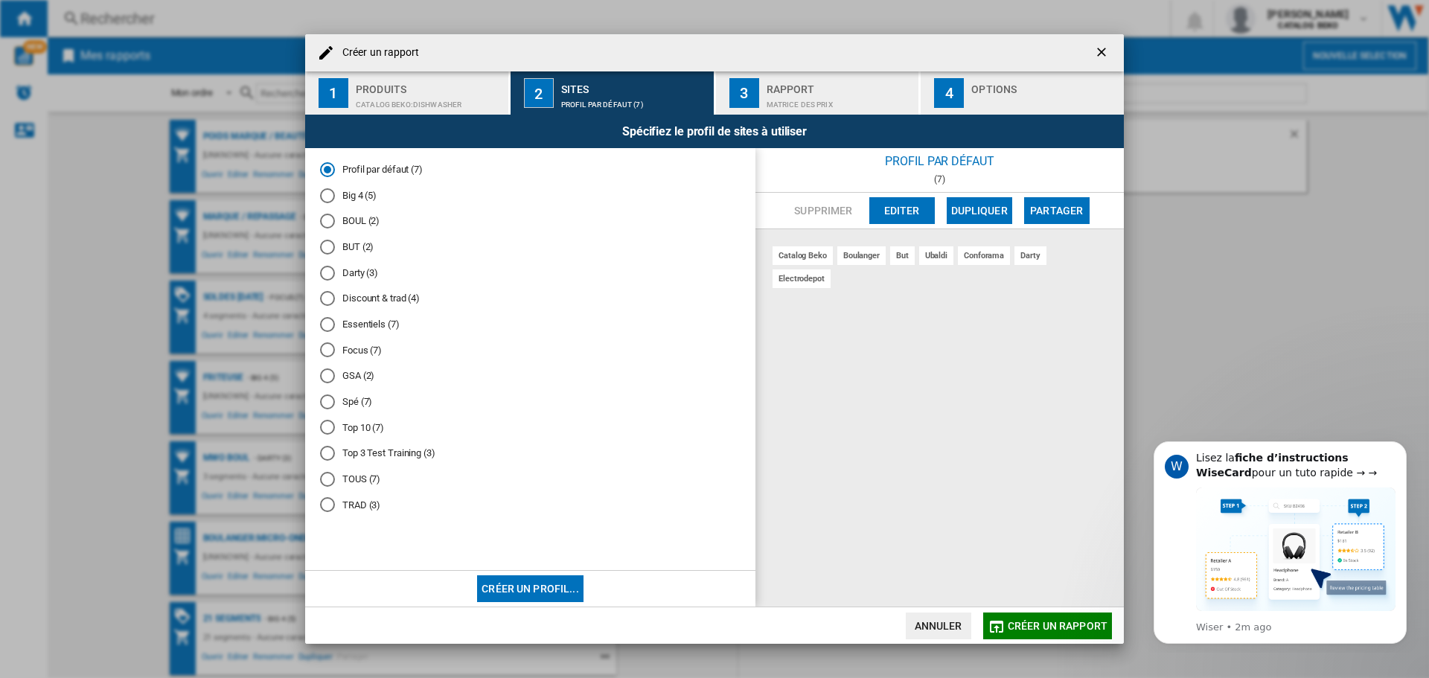
click at [443, 102] on div "CATALOG BEKO:Dishwasher" at bounding box center [429, 101] width 147 height 16
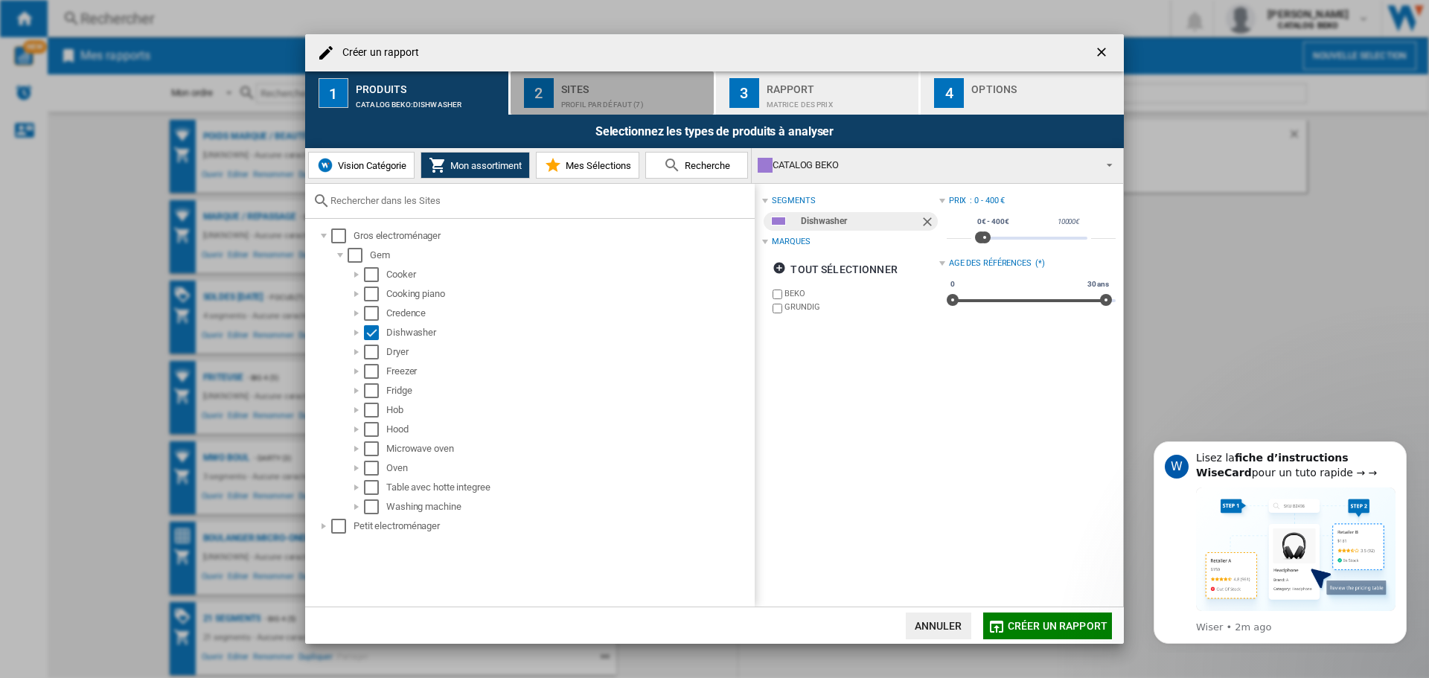
click at [643, 88] on div "Sites" at bounding box center [634, 85] width 147 height 16
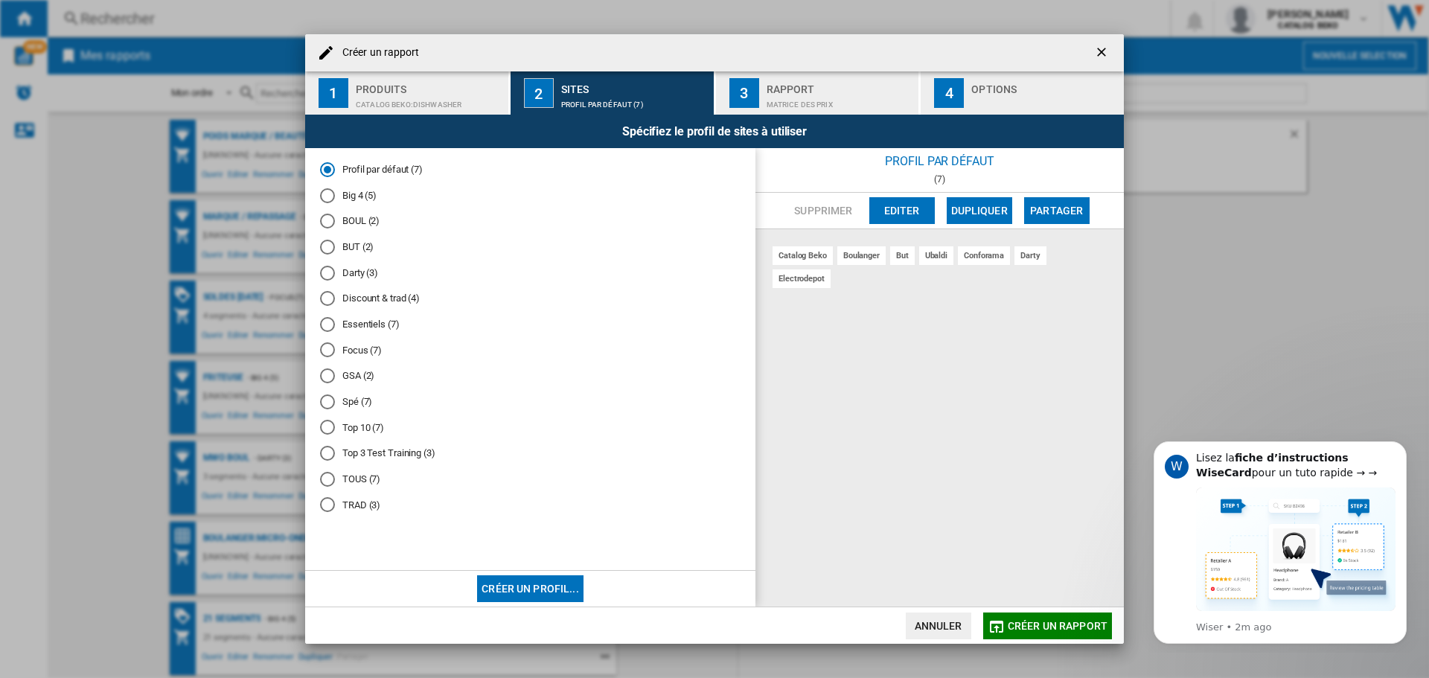
click at [349, 476] on md-radio-button "TOUS (7)" at bounding box center [530, 479] width 421 height 14
click at [837, 258] on div "boulanger" at bounding box center [861, 255] width 48 height 19
click at [829, 258] on div "catalog beko" at bounding box center [803, 255] width 60 height 19
click at [810, 253] on div "catalog beko" at bounding box center [803, 255] width 60 height 19
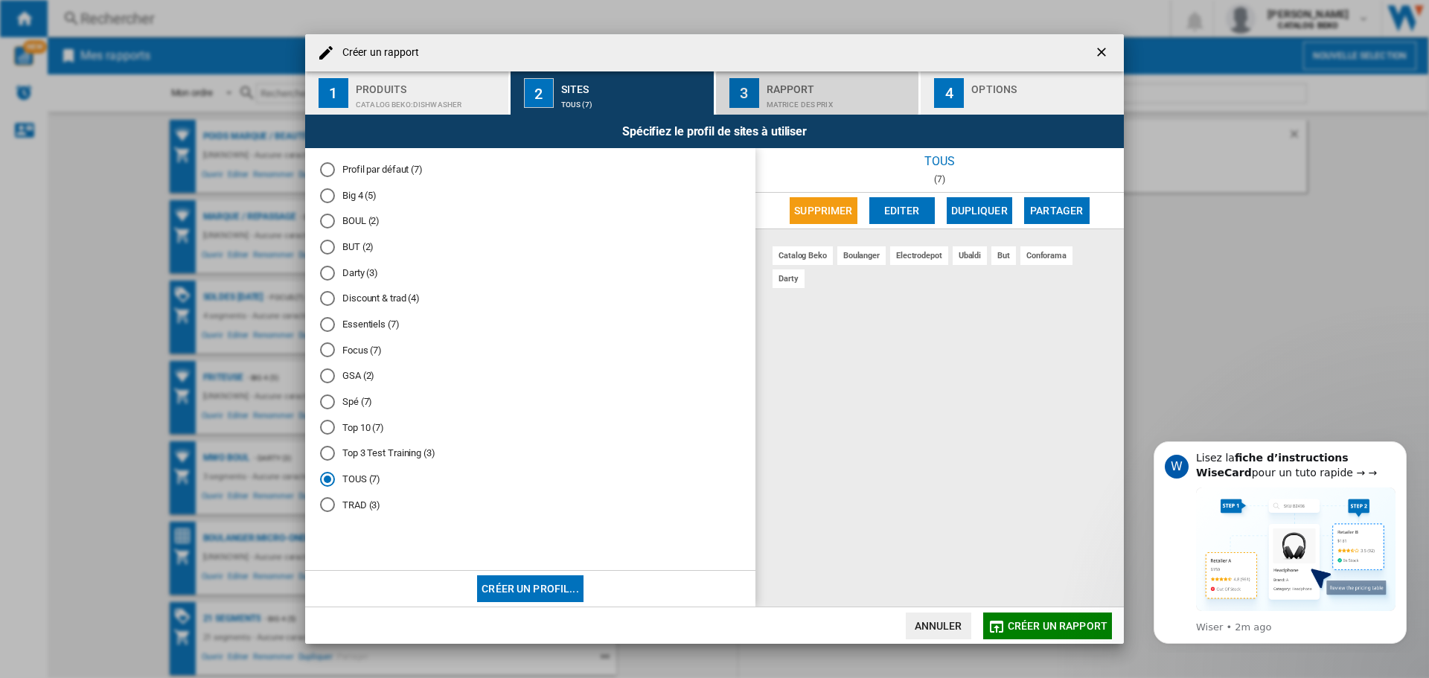
click at [799, 95] on div "Matrice des prix" at bounding box center [840, 101] width 147 height 16
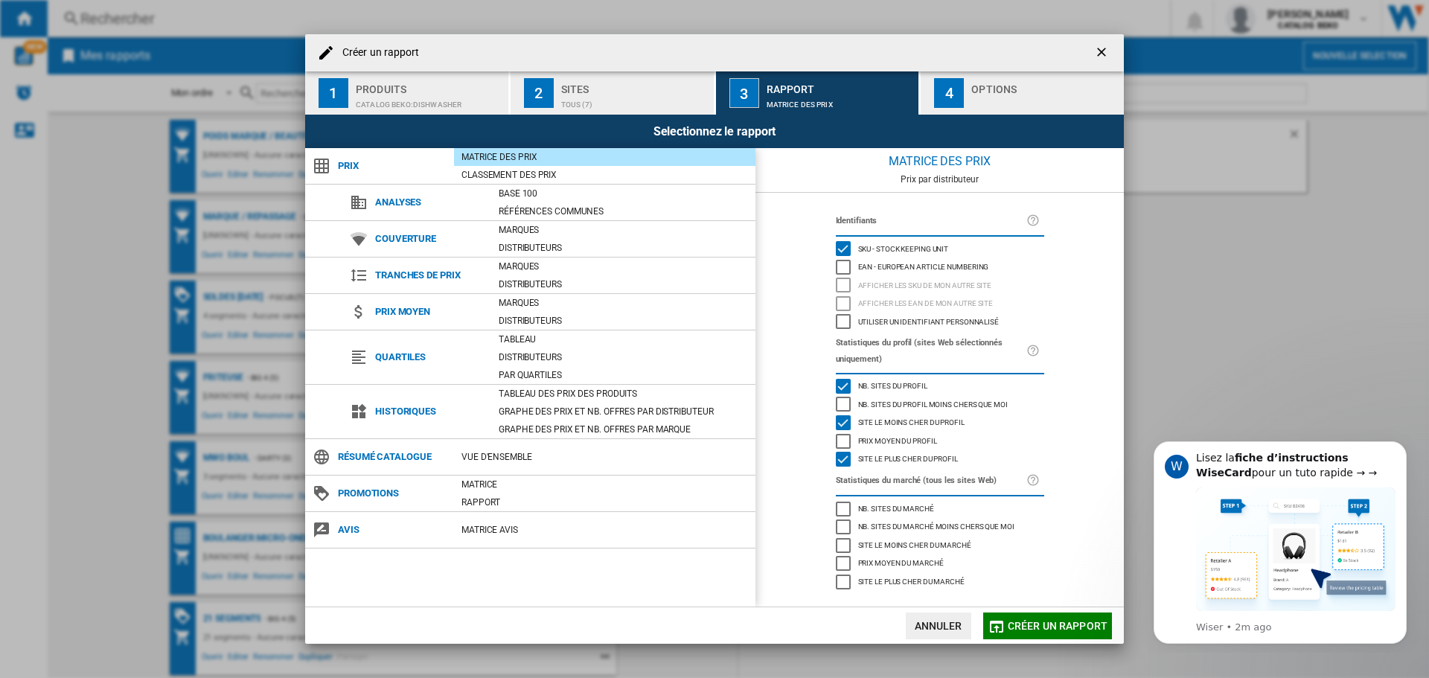
click at [616, 91] on div "Sites" at bounding box center [634, 85] width 147 height 16
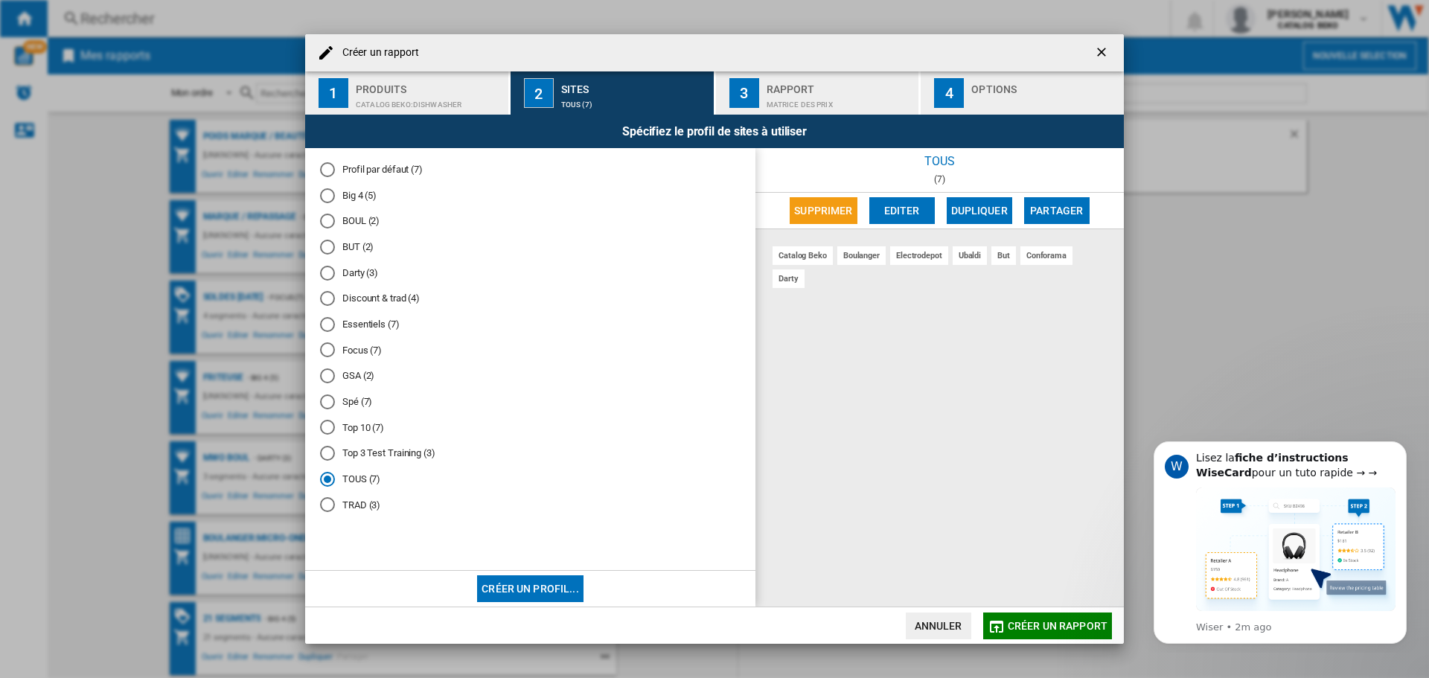
click at [853, 254] on div "boulanger" at bounding box center [861, 255] width 48 height 19
drag, startPoint x: 885, startPoint y: 259, endPoint x: 931, endPoint y: 252, distance: 46.0
click at [931, 252] on div "catalog beko boulanger electrodepot ubaldi but conforama darty" at bounding box center [940, 418] width 368 height 378
click at [960, 258] on div "ubaldi" at bounding box center [970, 255] width 34 height 19
click at [868, 93] on div "Matrice des prix" at bounding box center [840, 101] width 147 height 16
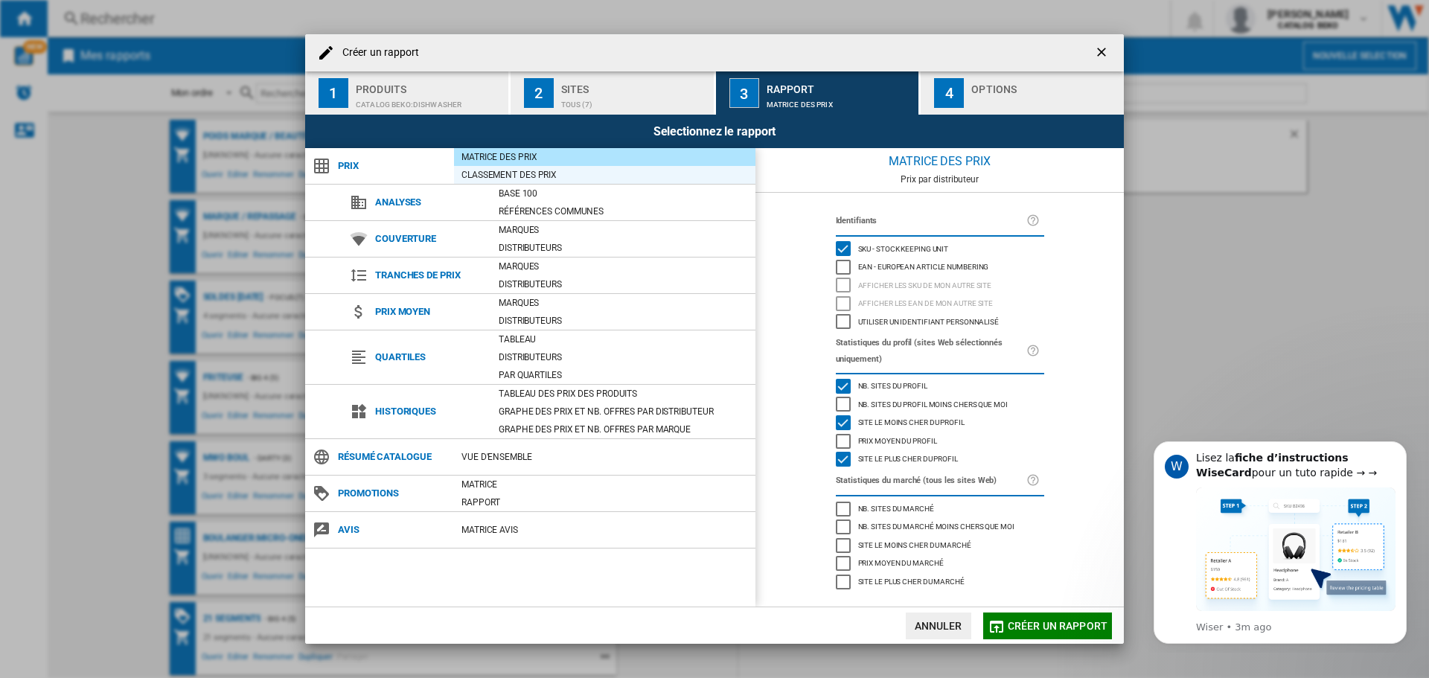
click at [539, 176] on div "Classement des prix" at bounding box center [604, 174] width 301 height 15
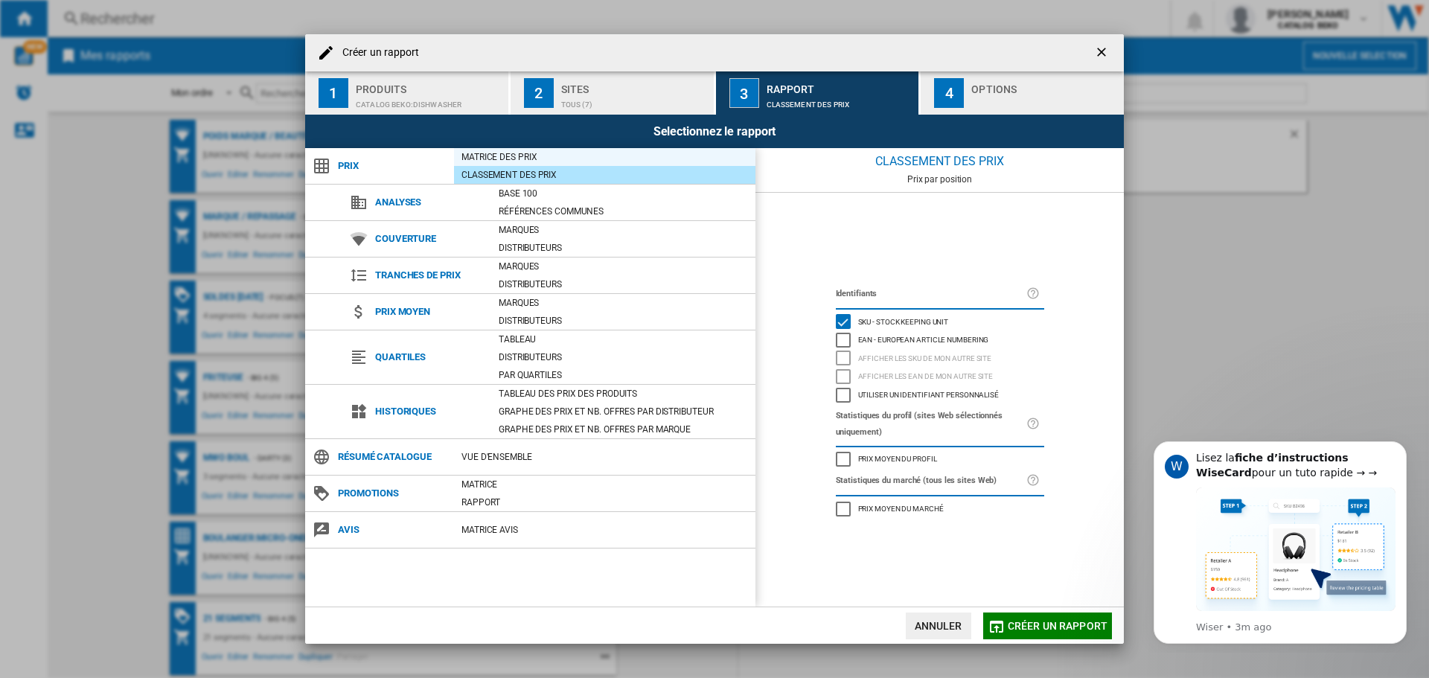
click at [539, 156] on div "Matrice des prix" at bounding box center [604, 157] width 301 height 15
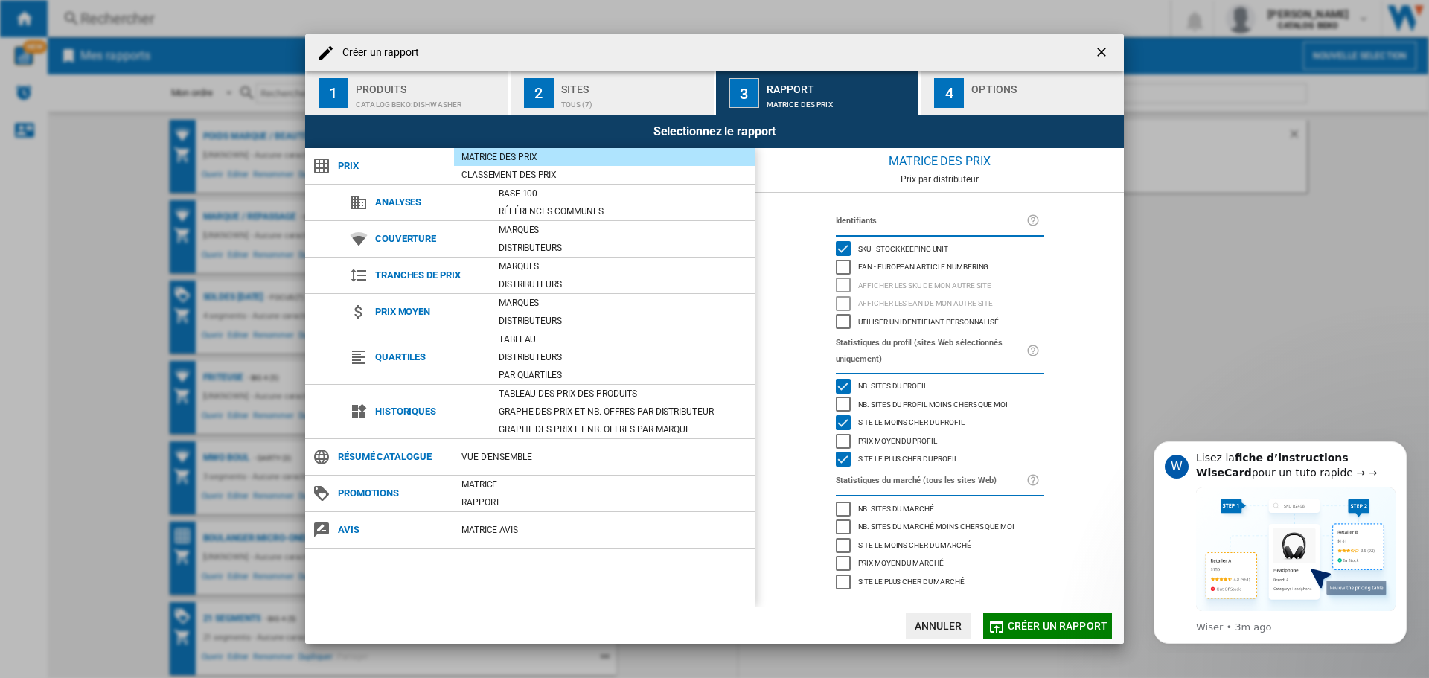
click at [840, 508] on div "Nb. sites du marché" at bounding box center [843, 509] width 15 height 15
click at [846, 538] on div "Site le moins cher du marché" at bounding box center [843, 545] width 15 height 15
click at [843, 587] on div "Site le plus cher du marché" at bounding box center [843, 582] width 15 height 15
click at [552, 247] on div "Distributeurs" at bounding box center [623, 247] width 264 height 15
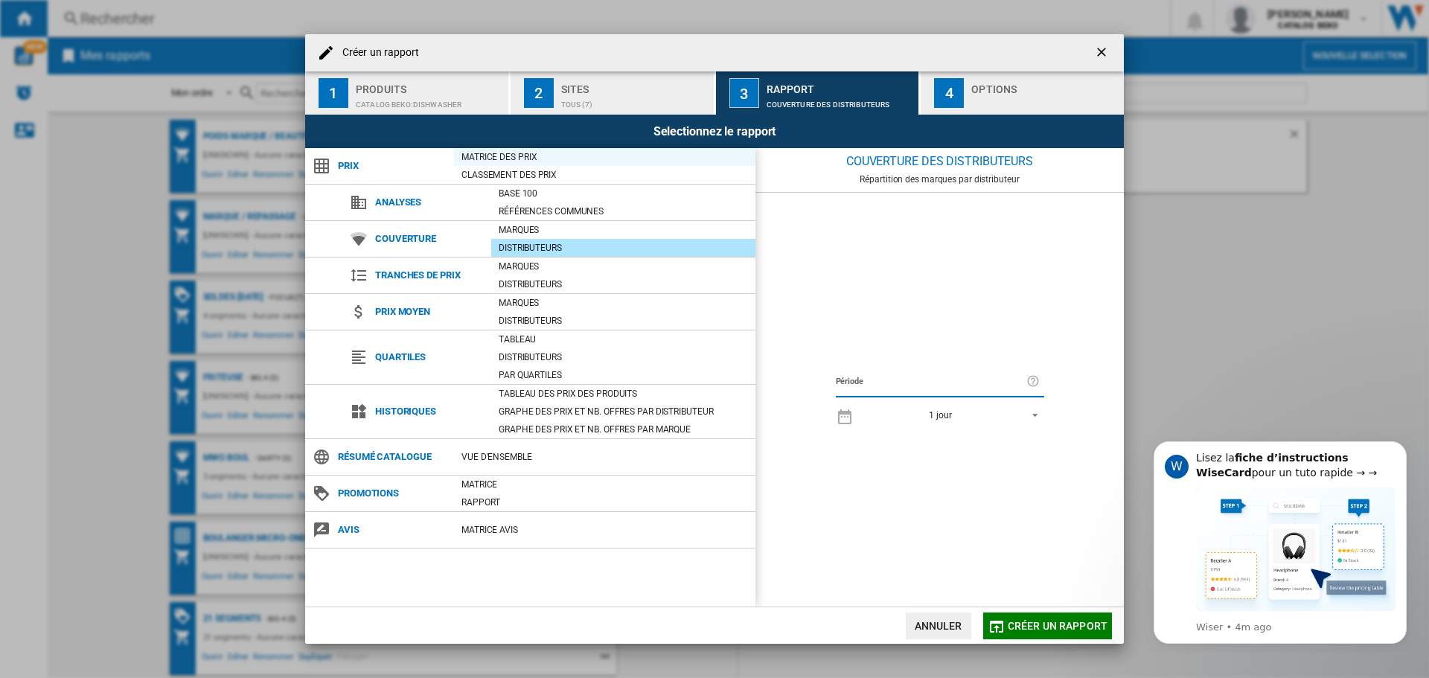
click at [508, 159] on div "Matrice des prix" at bounding box center [604, 157] width 301 height 15
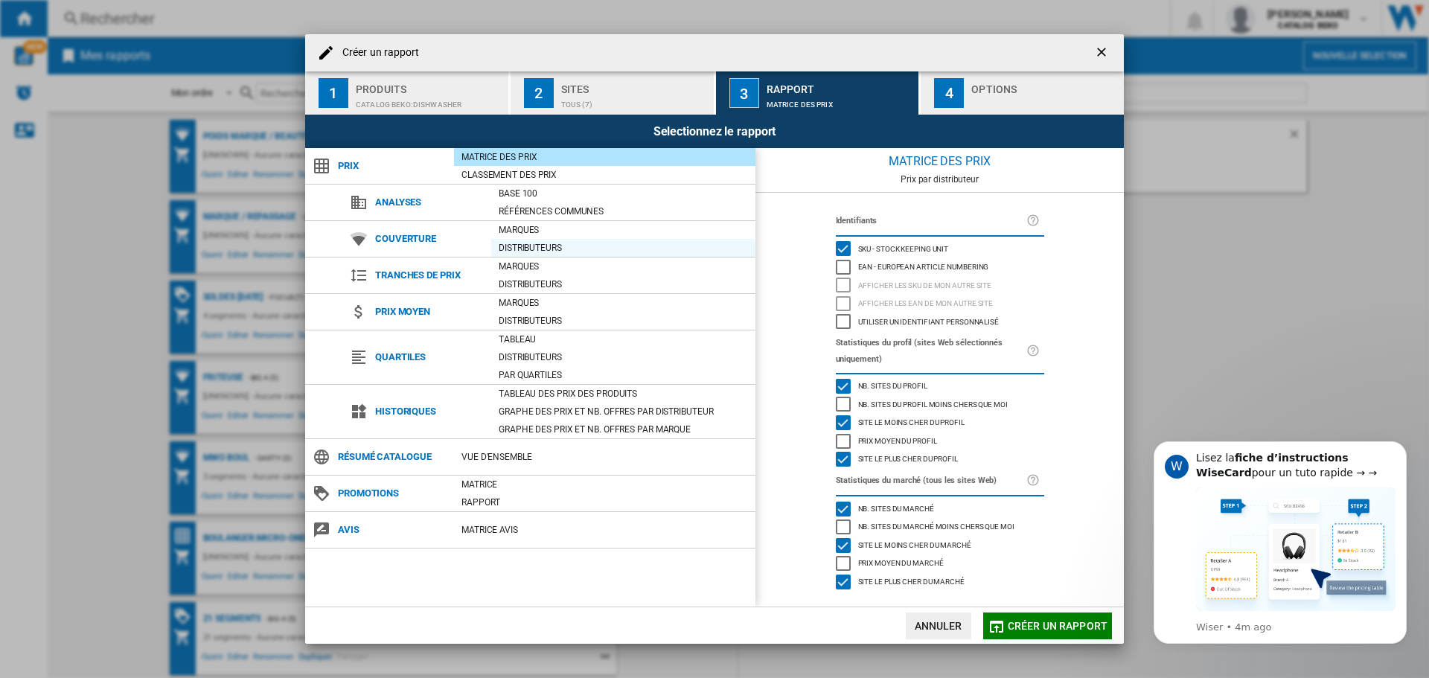
click at [517, 254] on div "Distributeurs" at bounding box center [623, 247] width 264 height 15
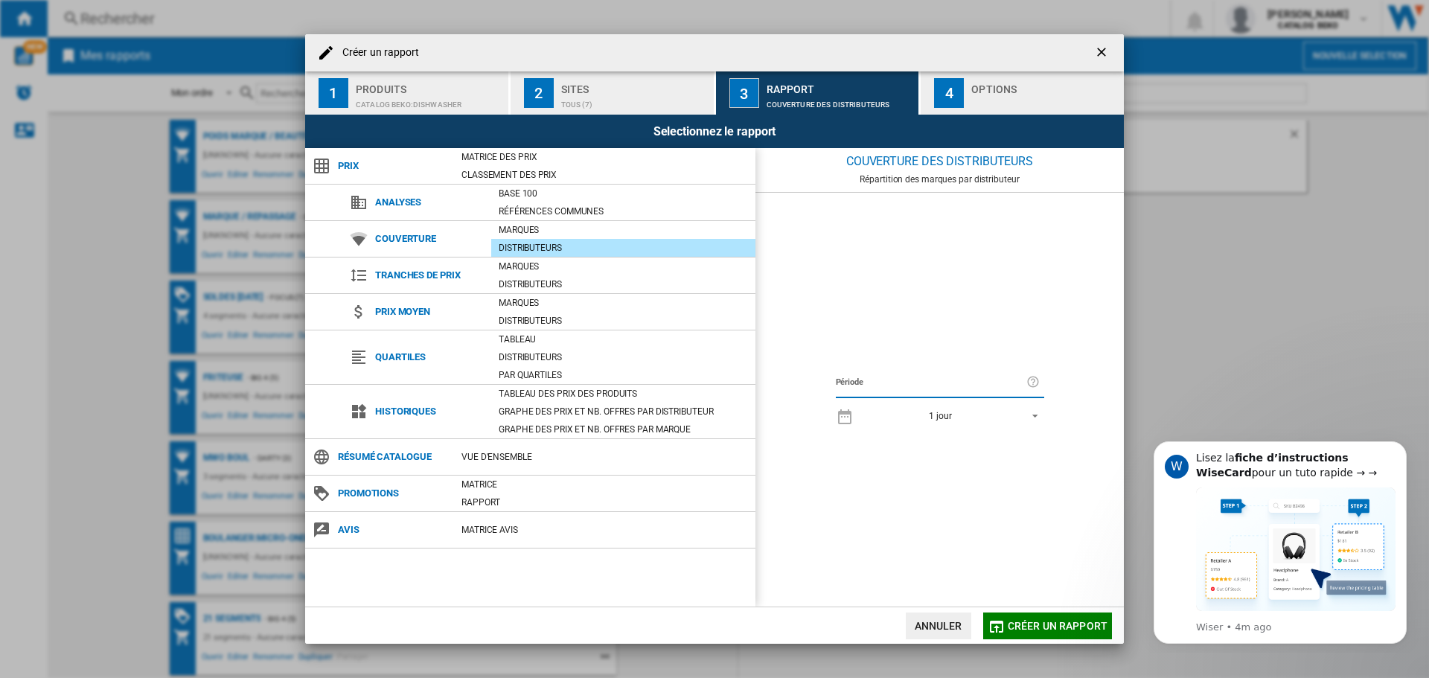
click at [1036, 411] on span "REPORTS.WIZARD.STEPS.REPORT.STEPS.REPORT_OPTIONS.PERIOD: 1 jour" at bounding box center [1031, 414] width 18 height 13
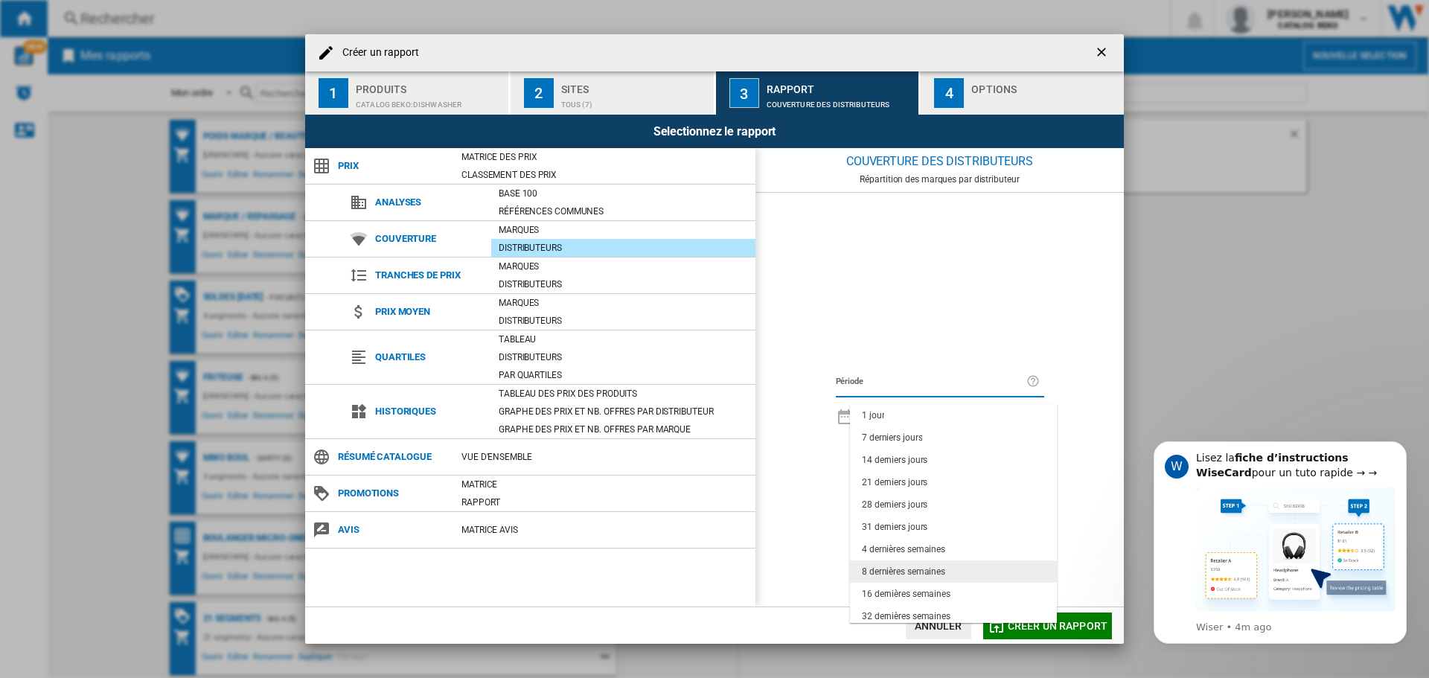
scroll to position [94, 0]
click at [938, 584] on md-option "12 derniers mois" at bounding box center [953, 589] width 207 height 22
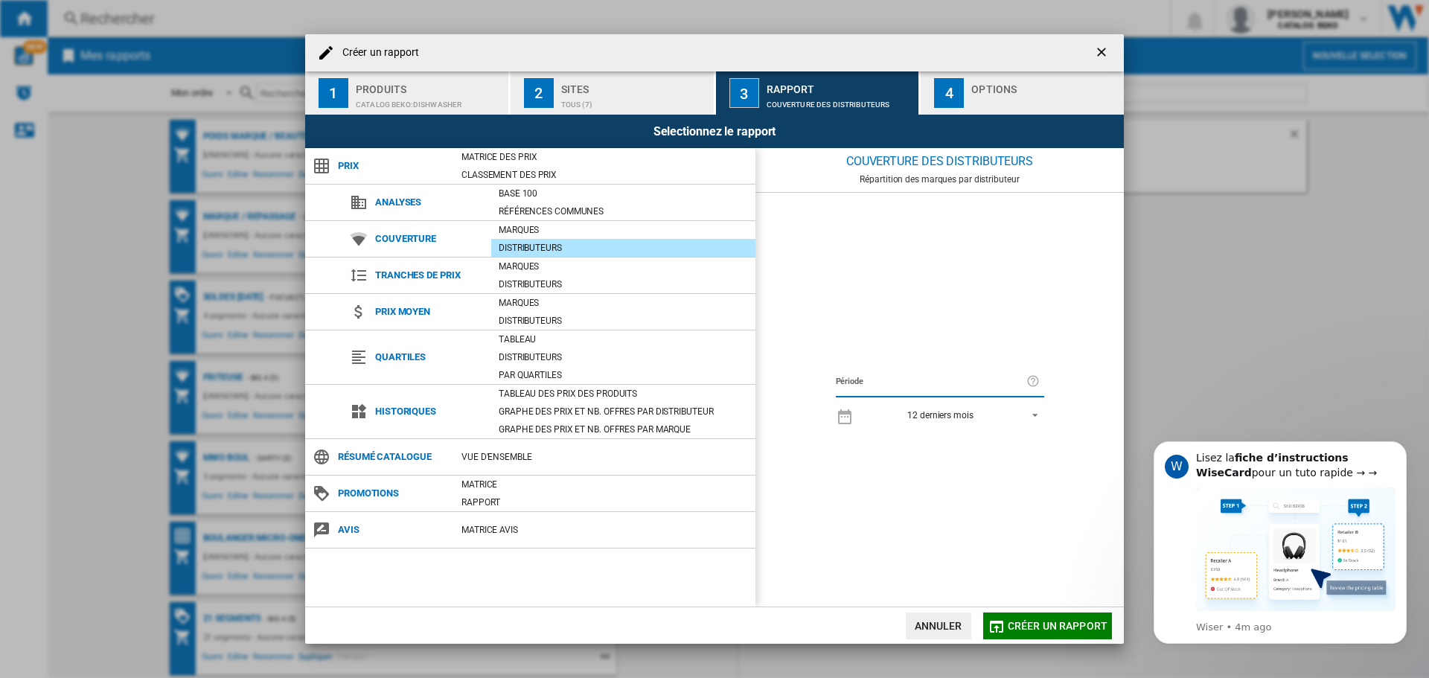
click at [902, 492] on div "Période 12 derniers mois" at bounding box center [940, 400] width 368 height 415
click at [569, 227] on div "Marques" at bounding box center [623, 230] width 264 height 15
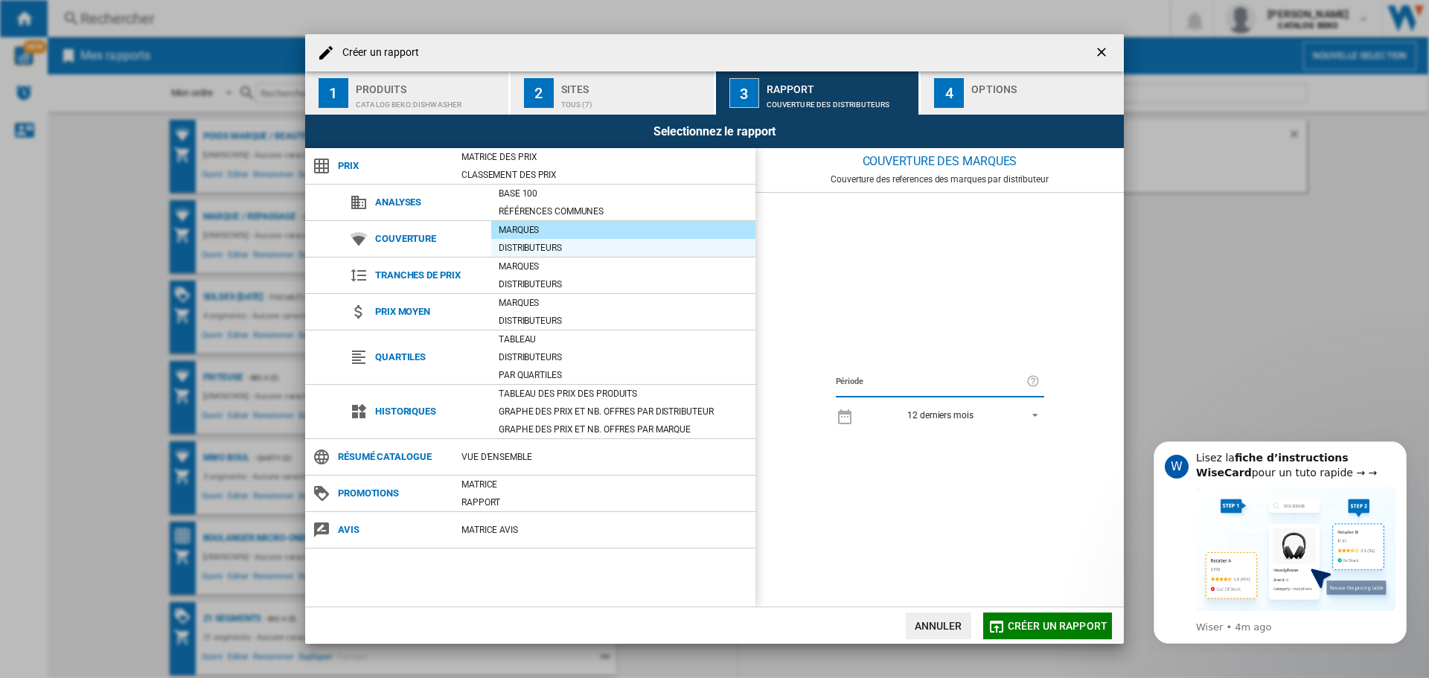
click at [564, 246] on div "Distributeurs" at bounding box center [623, 247] width 264 height 15
click at [565, 233] on div "Marques" at bounding box center [623, 230] width 264 height 15
click at [564, 245] on div "Distributeurs" at bounding box center [623, 247] width 264 height 15
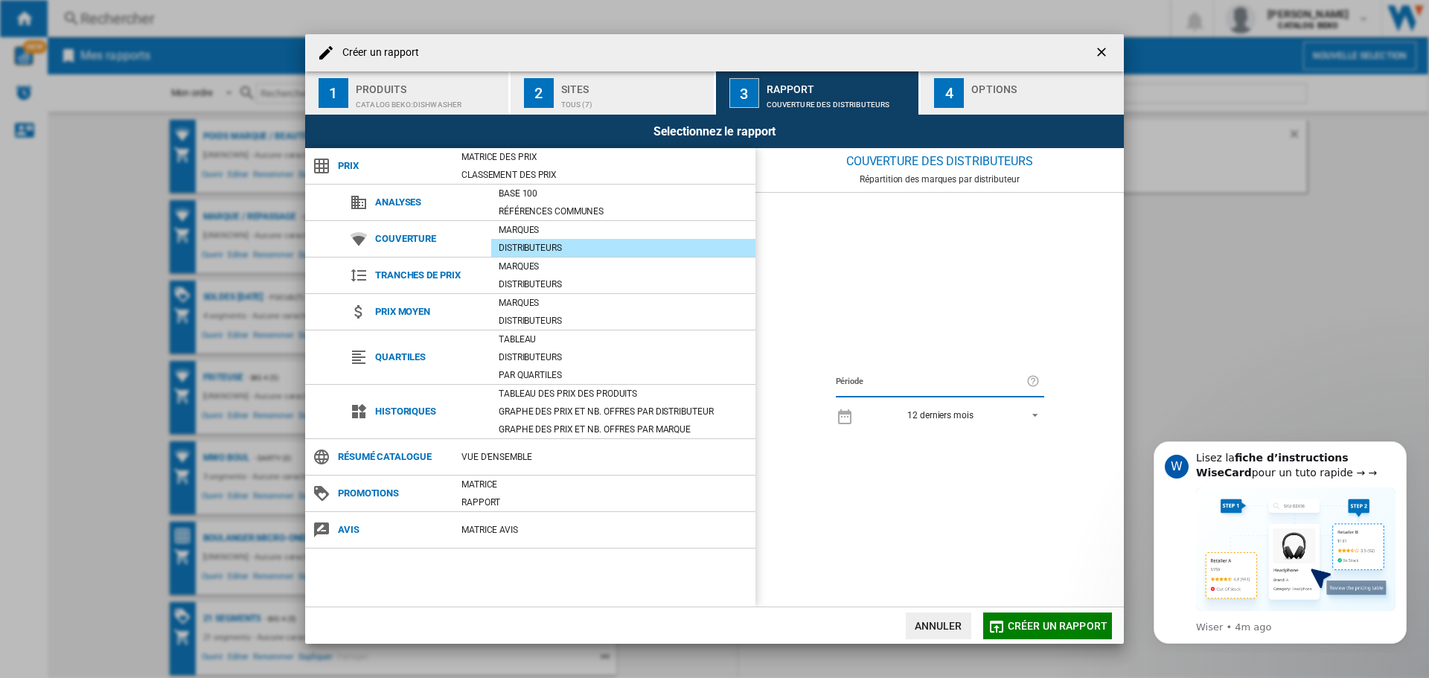
click at [1043, 89] on div "Options" at bounding box center [1044, 85] width 147 height 16
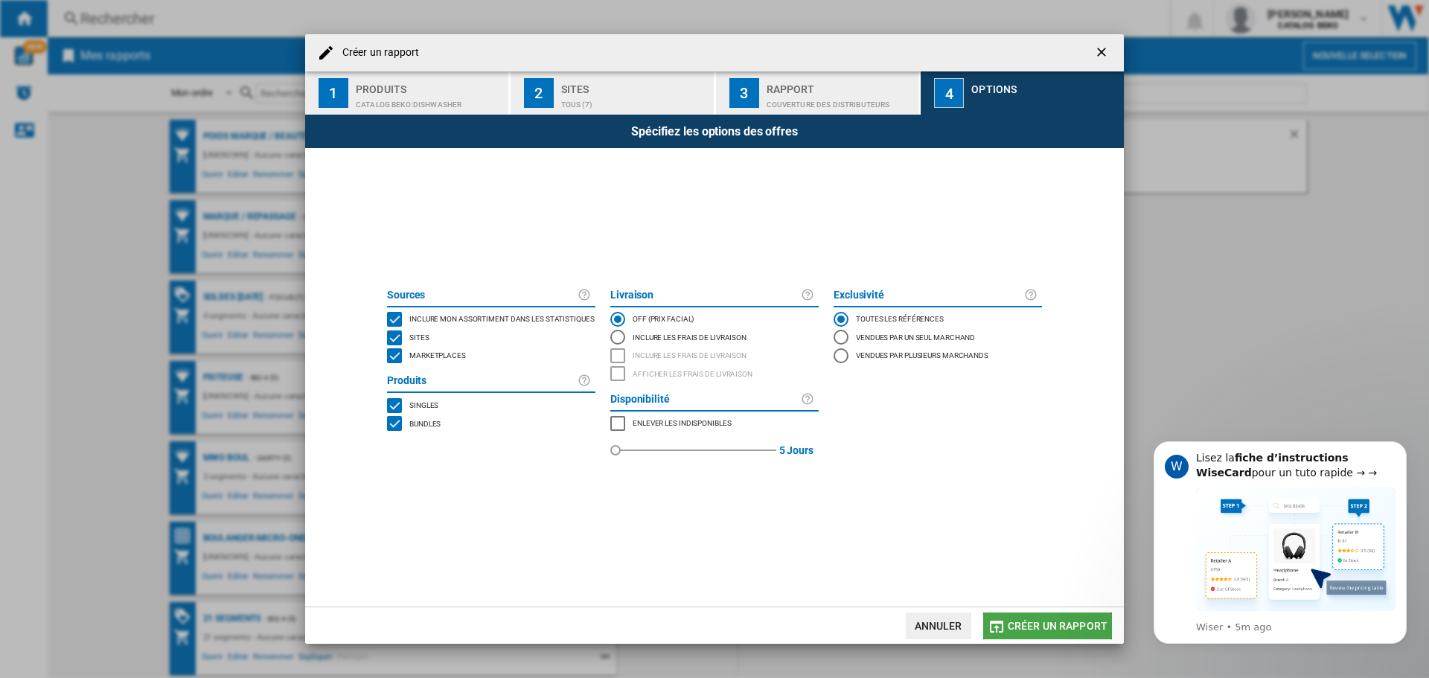
click at [1056, 626] on span "Créer un rapport" at bounding box center [1058, 626] width 100 height 12
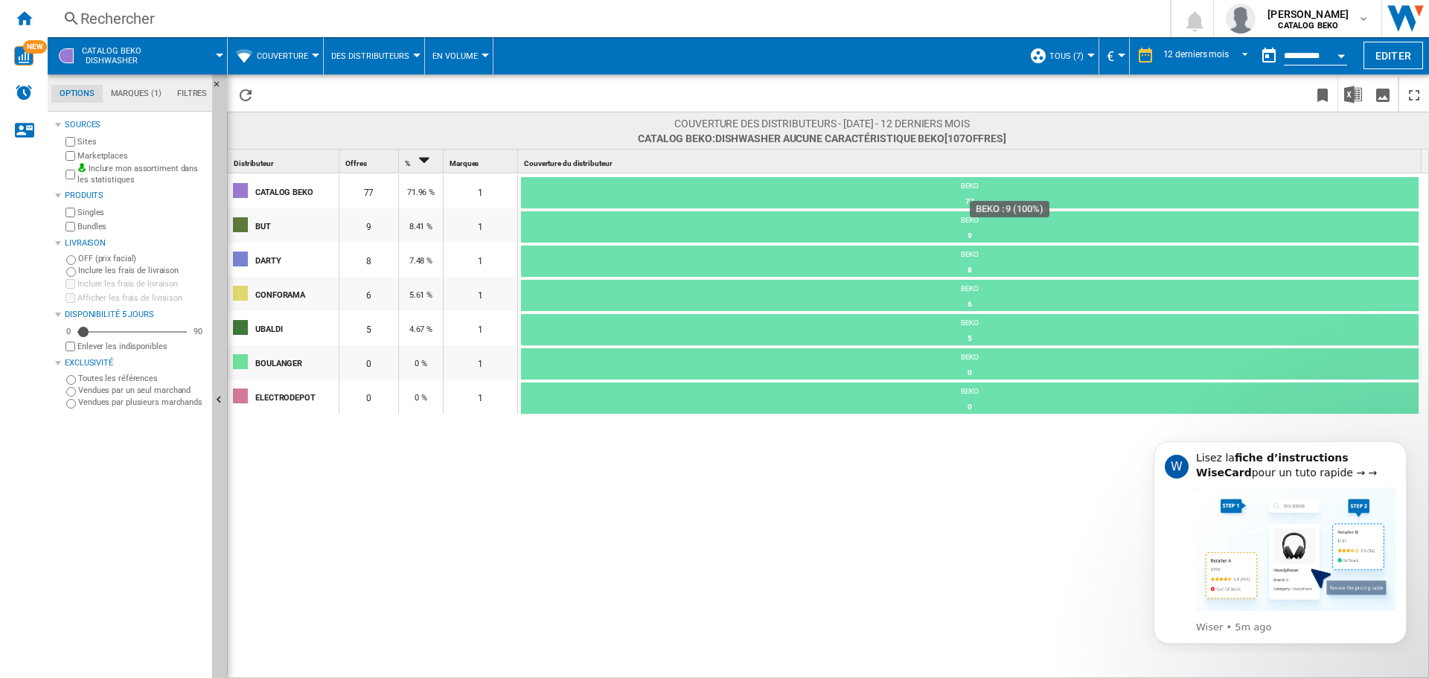
click at [604, 224] on div "BEKO" at bounding box center [970, 221] width 898 height 13
click at [601, 272] on div "8" at bounding box center [970, 270] width 898 height 15
click at [597, 340] on div "5" at bounding box center [970, 338] width 898 height 15
click at [542, 457] on div "CATALOG BEKO 77 71.96 % 1 BEKO 77 100% BUT 9 8.41 % 1 BEKO 9 100% DARTY 8 7.48 …" at bounding box center [829, 426] width 1202 height 506
